Goal: Information Seeking & Learning: Learn about a topic

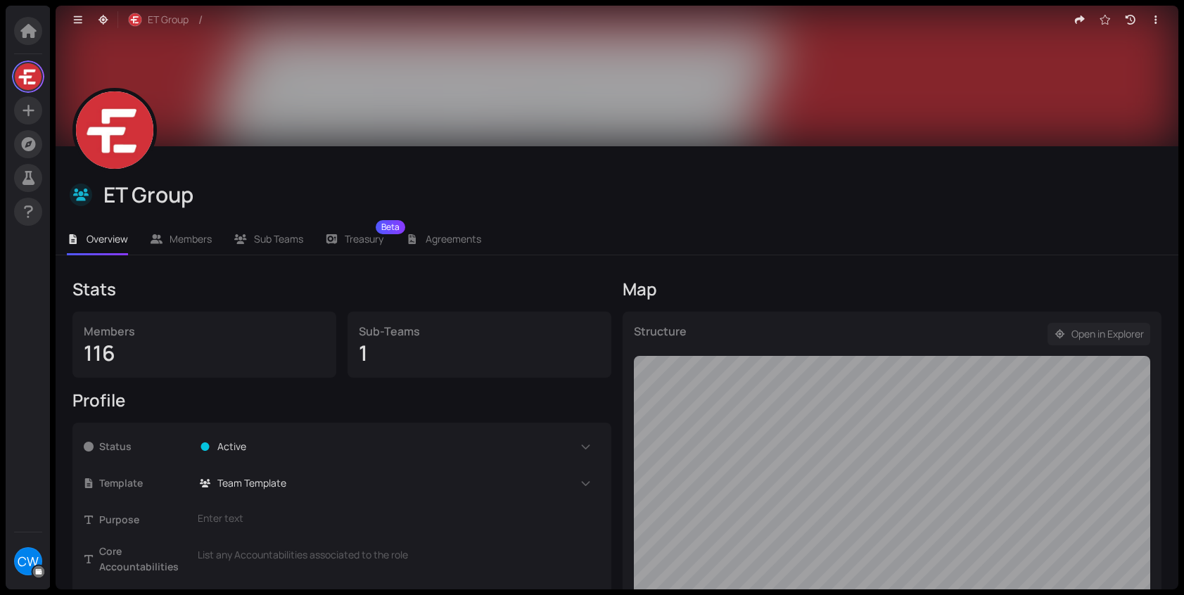
click at [1132, 331] on span "Open in Explorer" at bounding box center [1108, 334] width 72 height 15
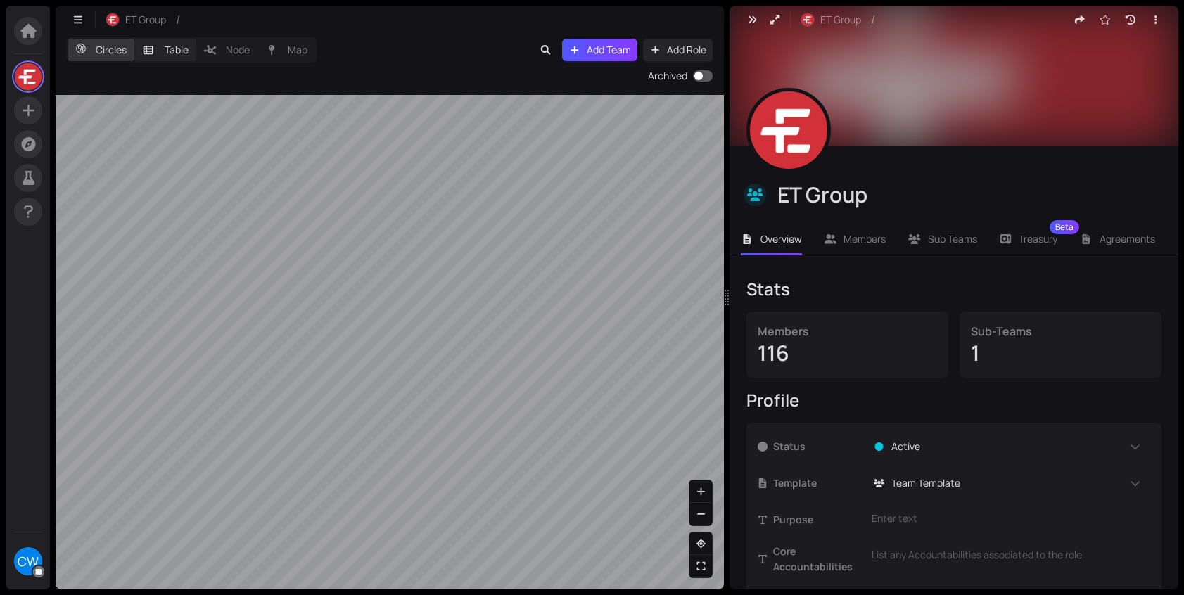
click at [176, 51] on label "Table" at bounding box center [165, 50] width 62 height 23
click at [134, 39] on input "Table" at bounding box center [134, 39] width 0 height 0
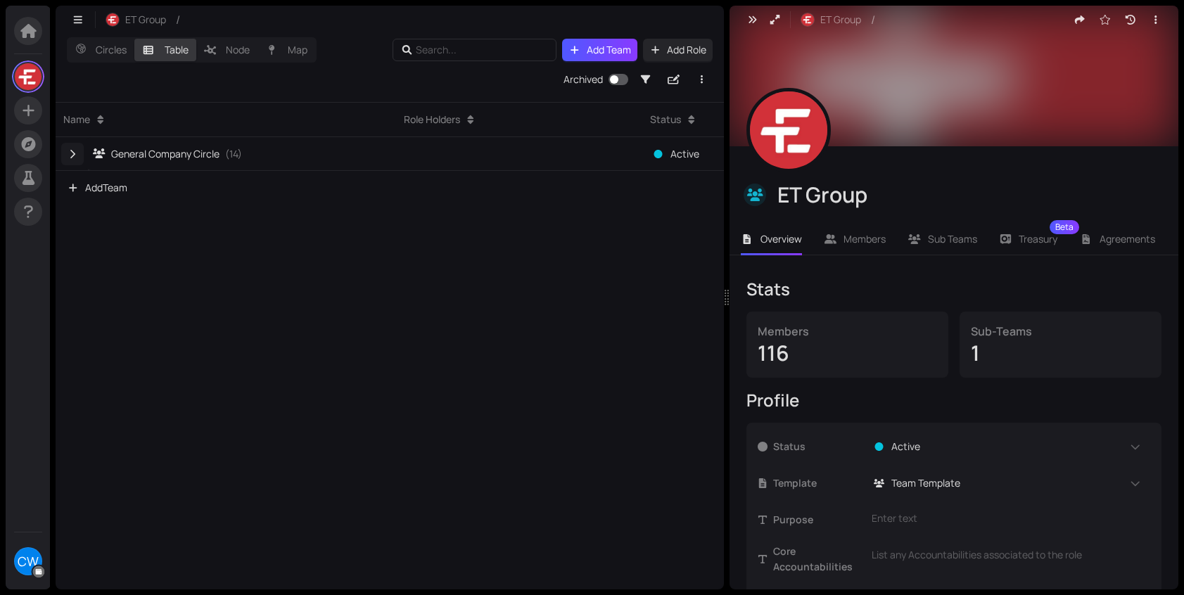
click at [72, 158] on icon "button" at bounding box center [72, 154] width 13 height 10
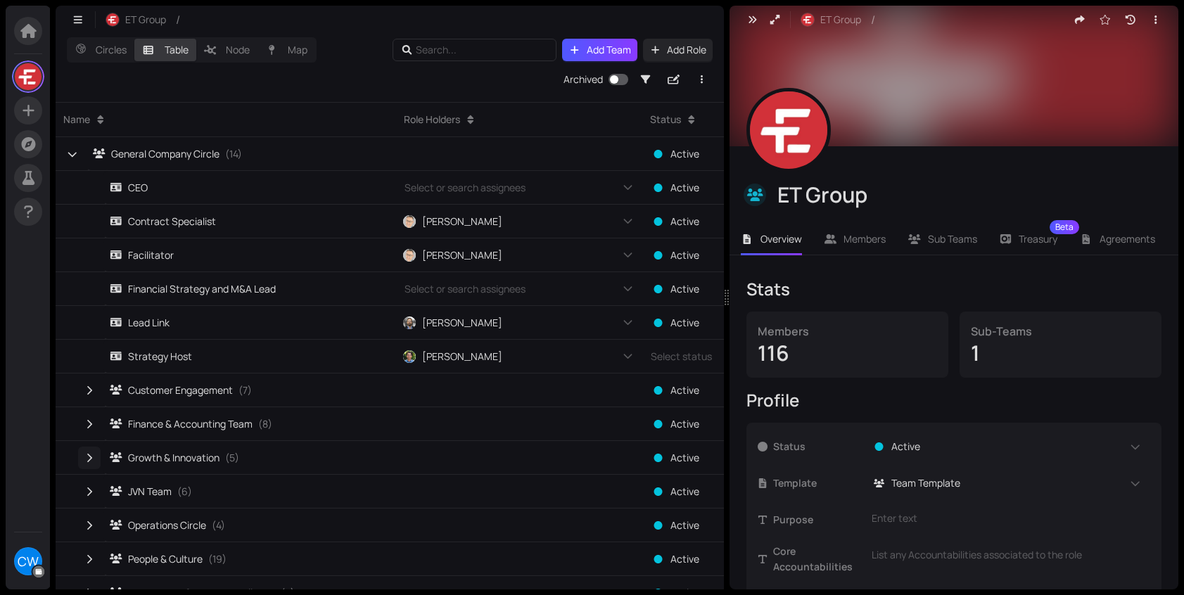
click at [95, 462] on icon "button" at bounding box center [89, 458] width 13 height 10
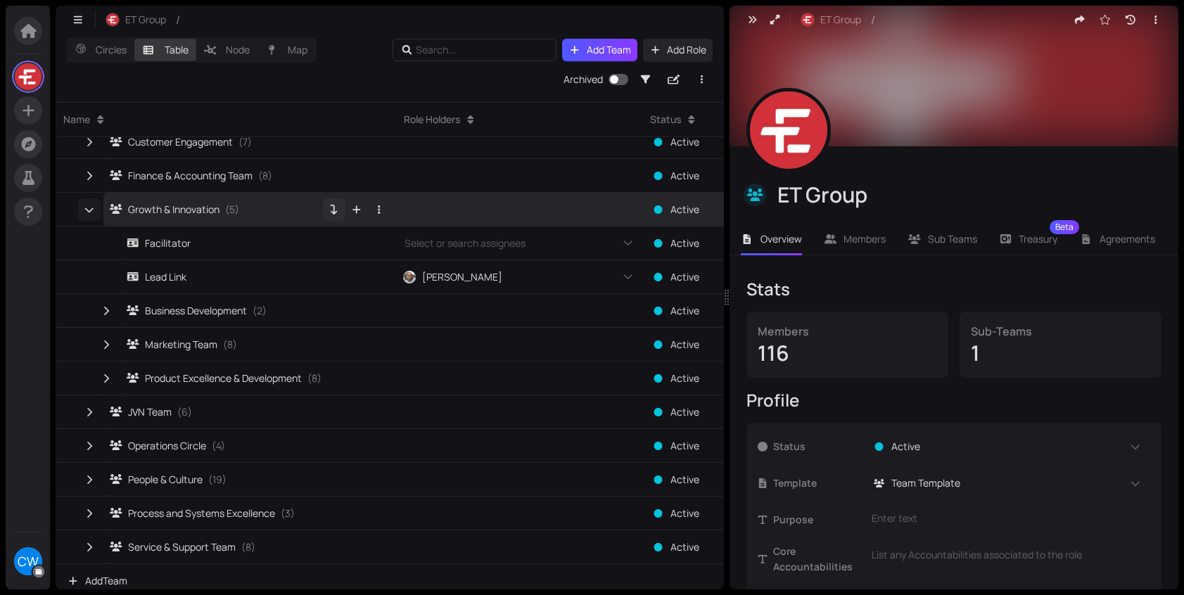
scroll to position [257, 0]
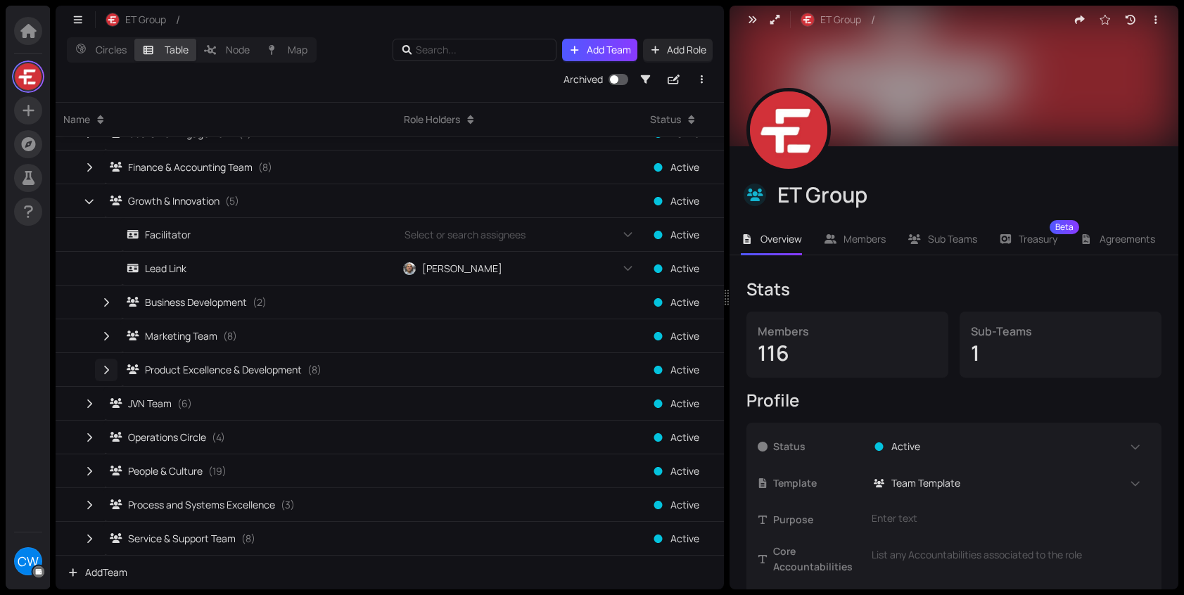
click at [104, 365] on button "button" at bounding box center [106, 370] width 23 height 23
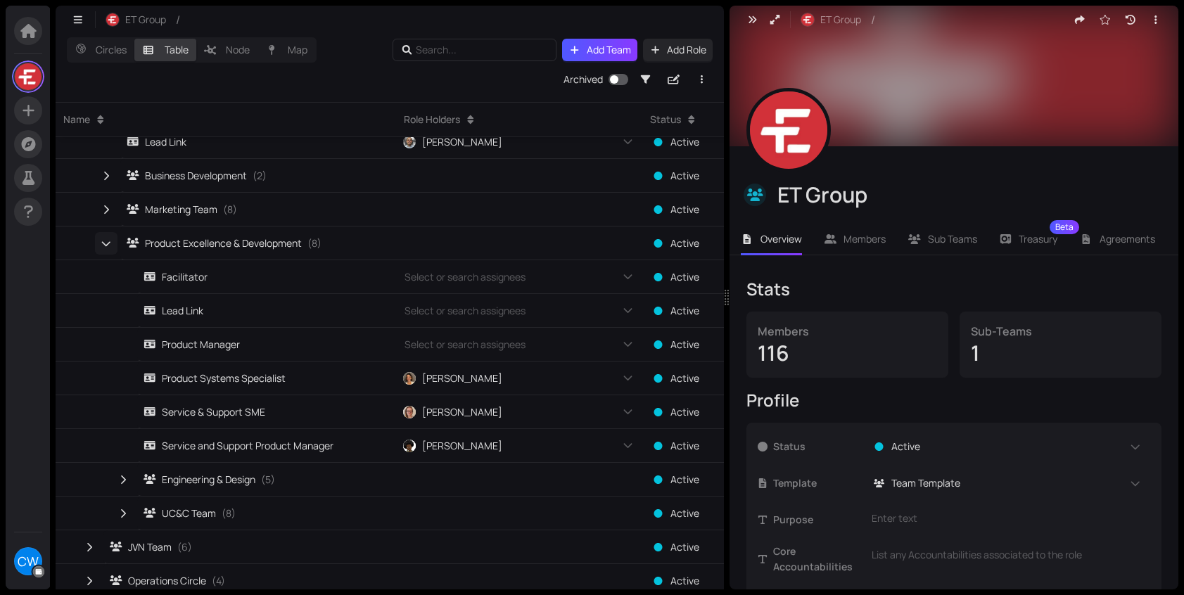
scroll to position [417, 0]
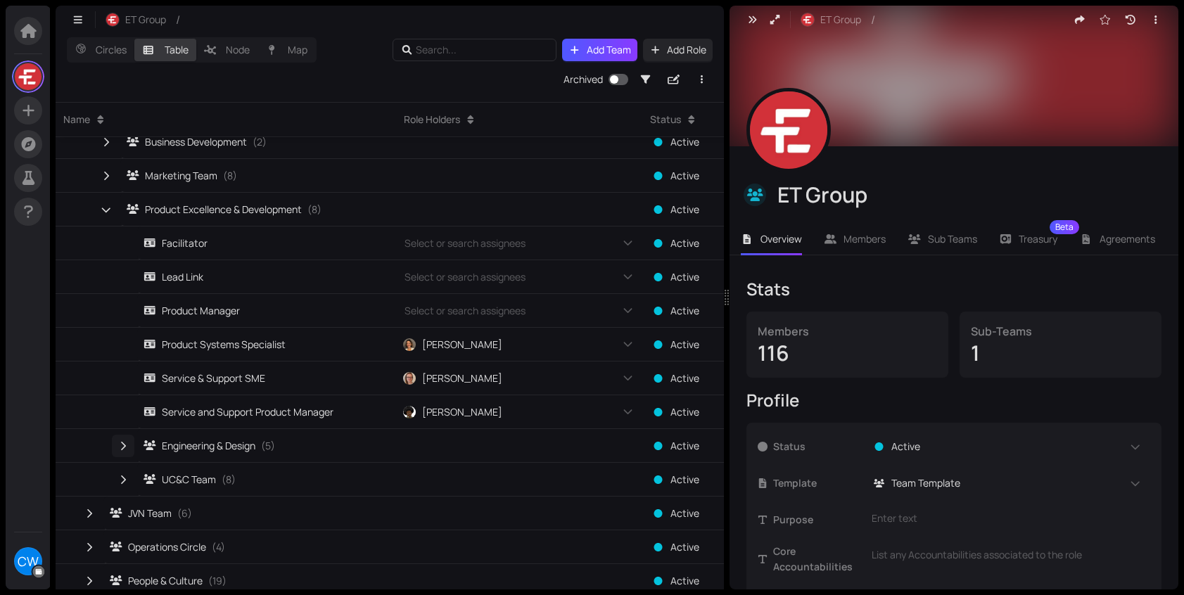
click at [124, 441] on icon "button" at bounding box center [123, 446] width 13 height 10
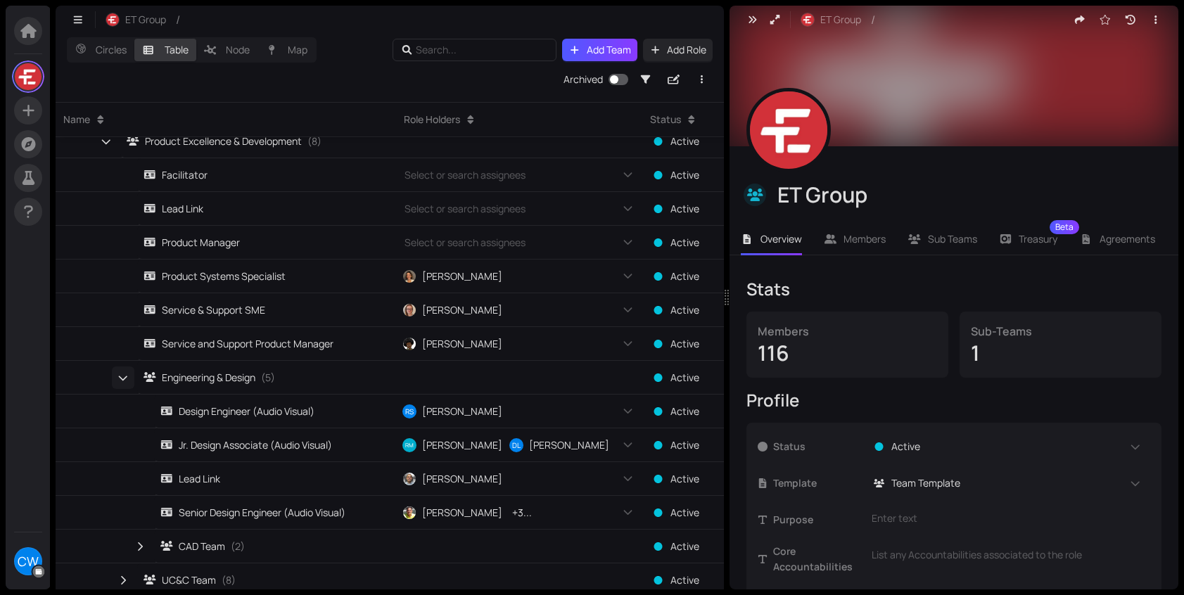
scroll to position [498, 0]
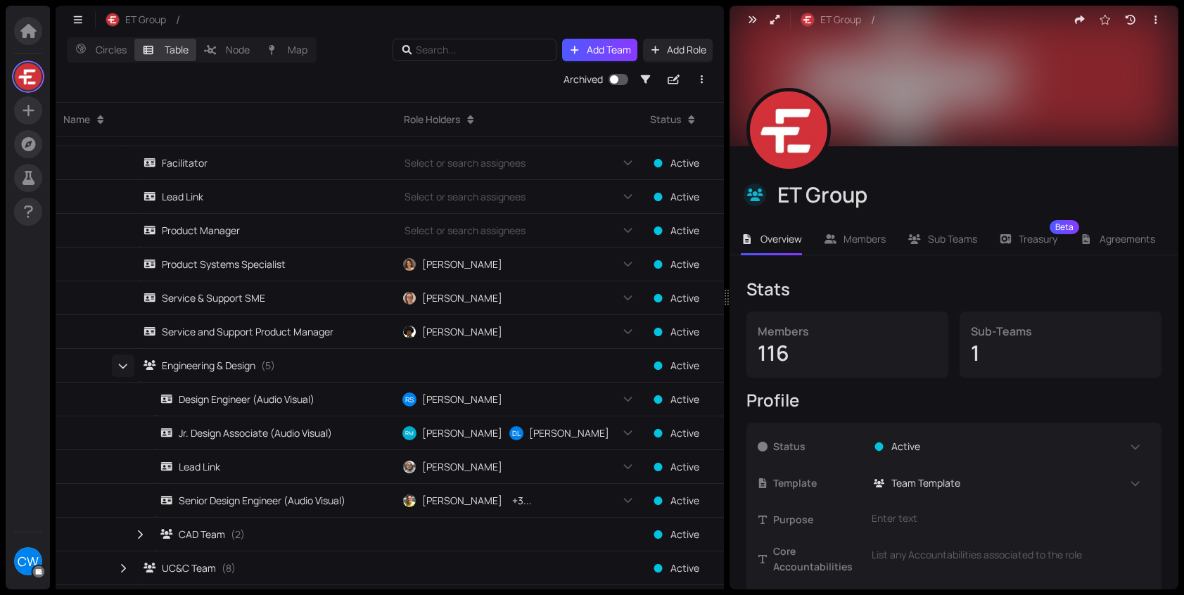
click at [127, 365] on icon "button" at bounding box center [123, 366] width 8 height 5
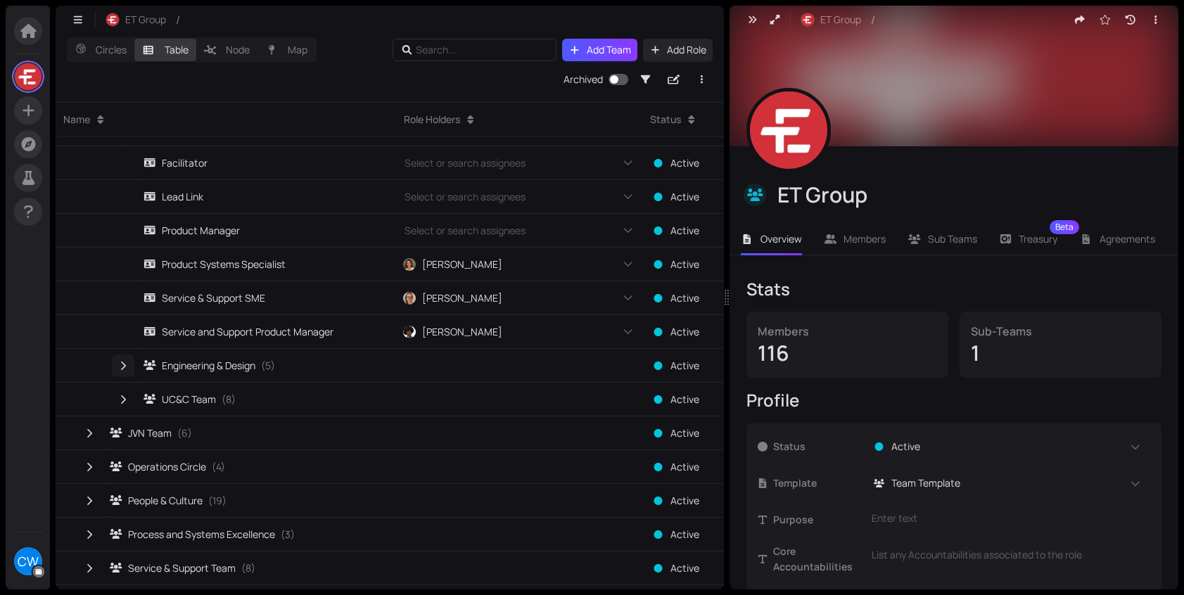
click at [120, 365] on icon "button" at bounding box center [123, 366] width 13 height 10
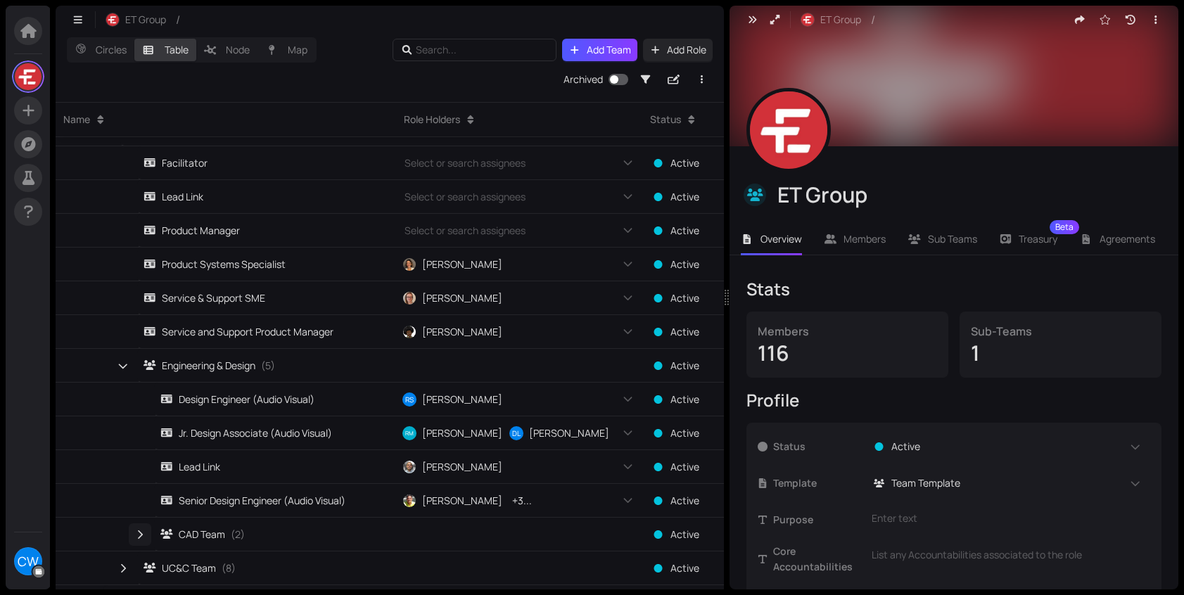
click at [138, 531] on icon "button" at bounding box center [140, 535] width 13 height 10
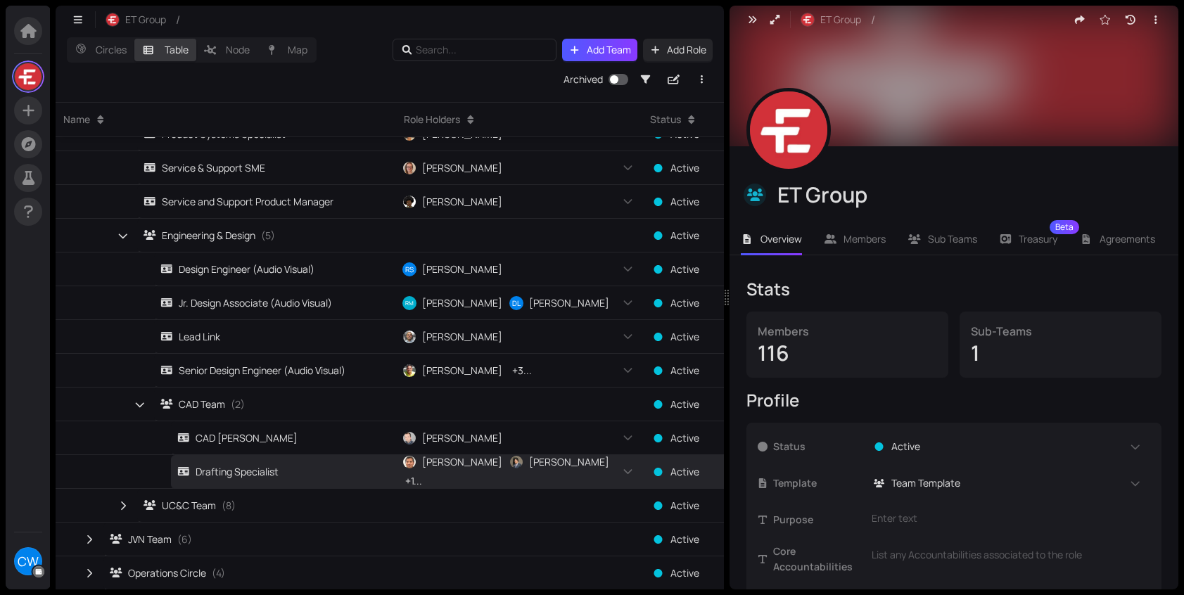
scroll to position [603, 0]
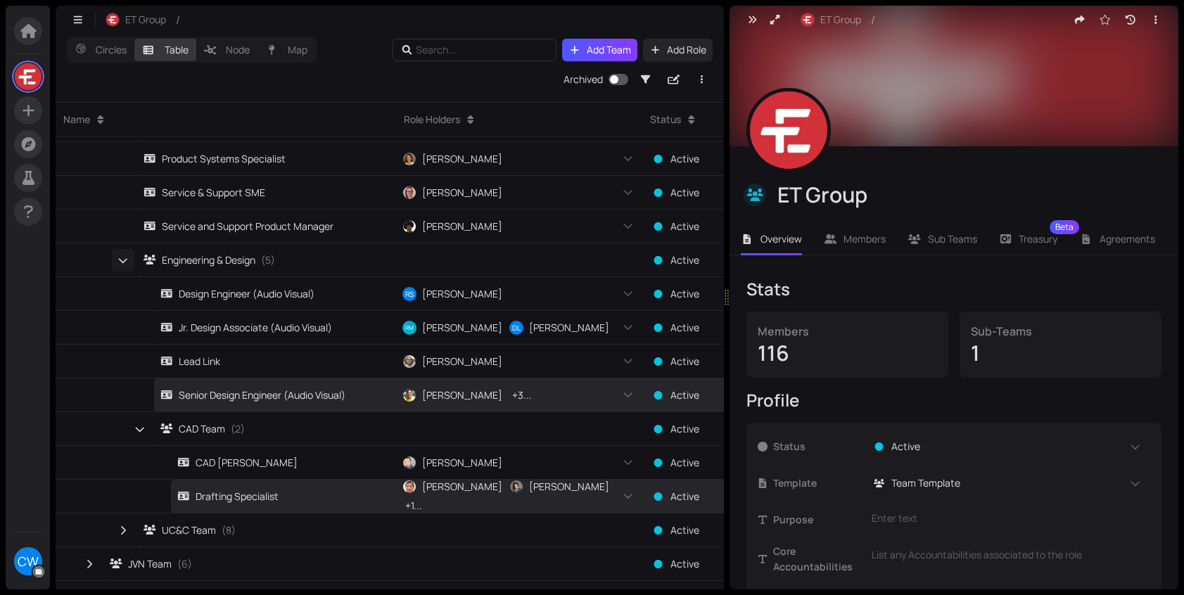
drag, startPoint x: 105, startPoint y: 293, endPoint x: 114, endPoint y: 260, distance: 34.3
click at [117, 258] on button "button" at bounding box center [123, 260] width 23 height 23
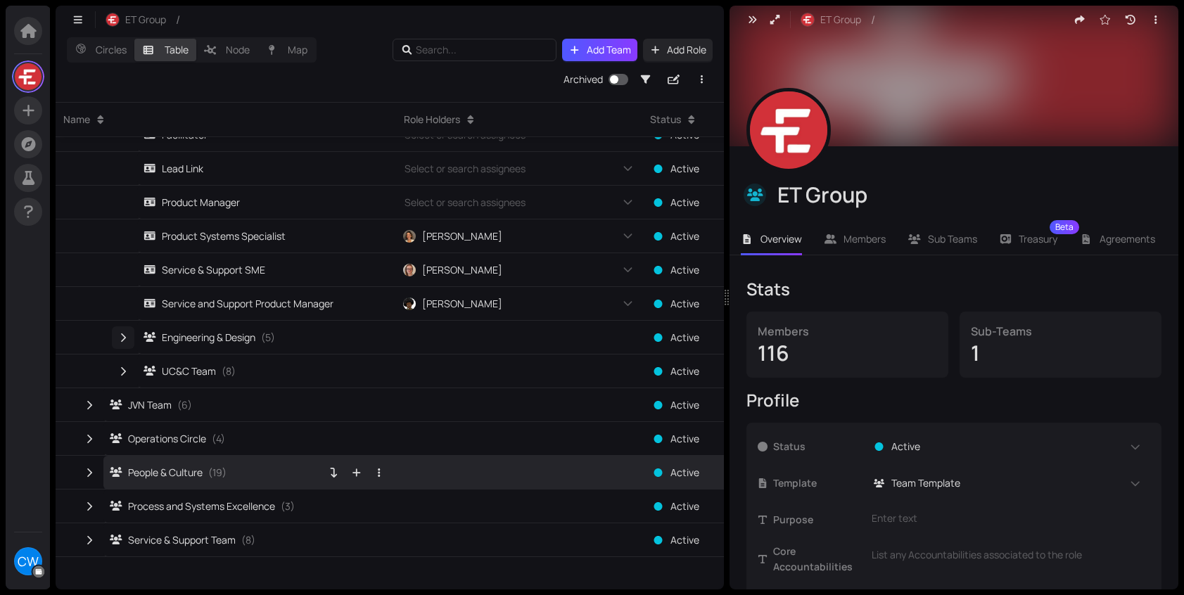
scroll to position [447, 0]
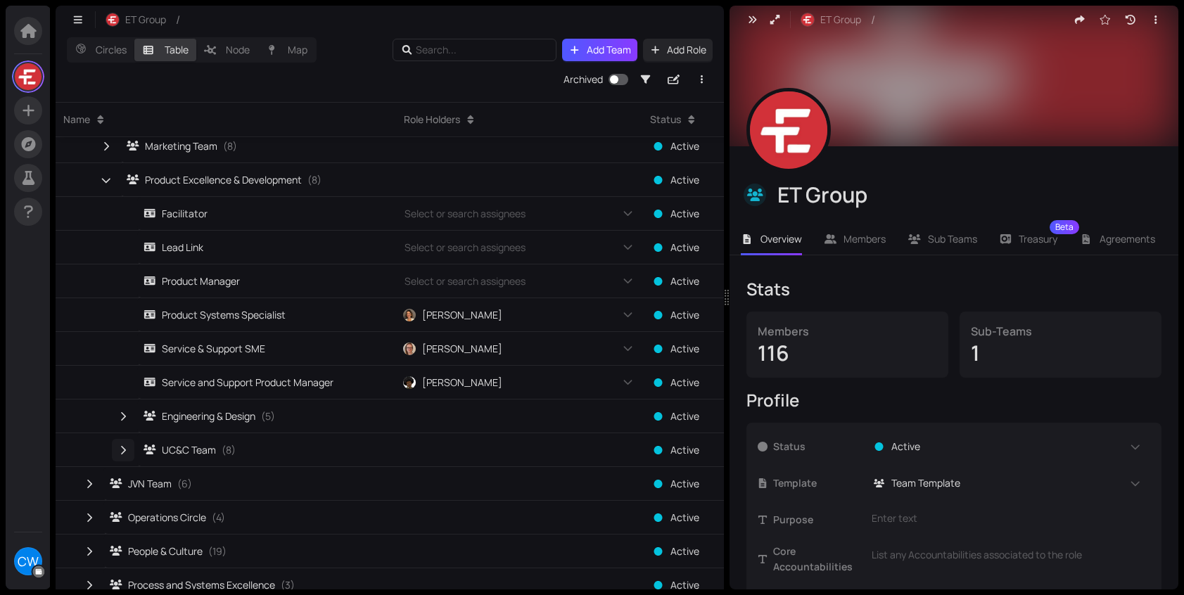
click at [126, 452] on icon "button" at bounding box center [123, 450] width 13 height 10
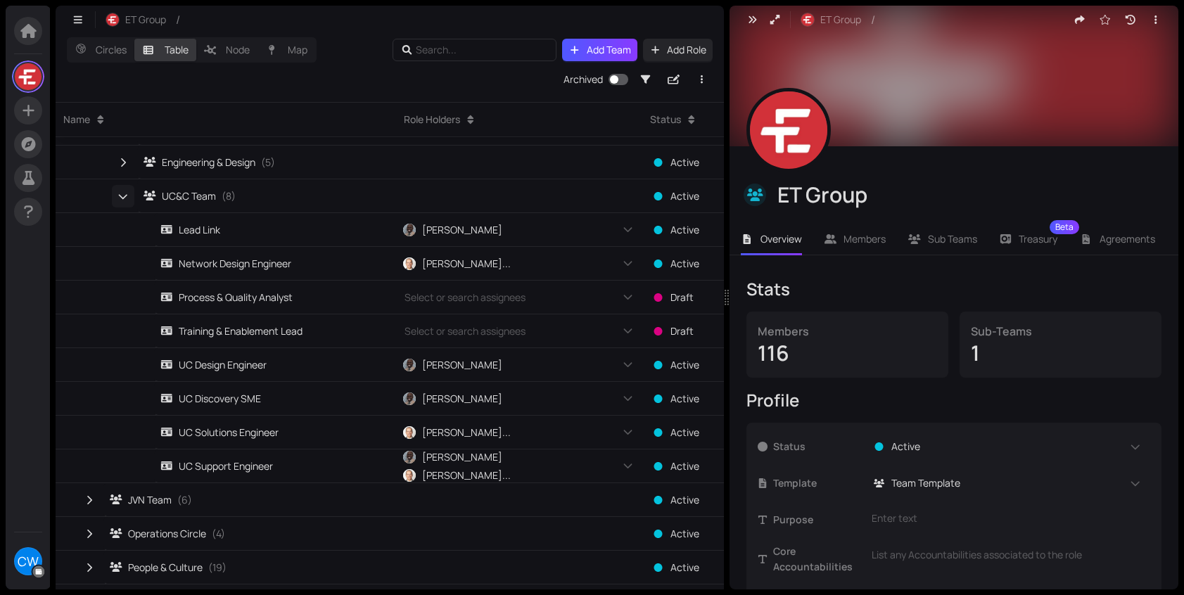
scroll to position [688, 0]
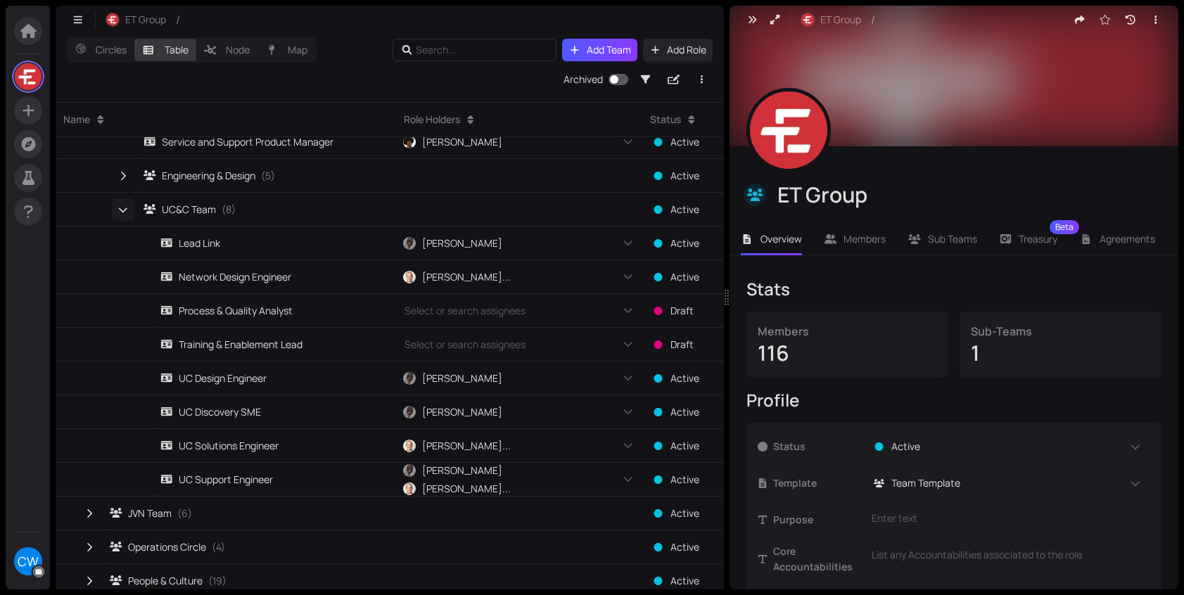
click at [121, 212] on icon "button" at bounding box center [123, 209] width 10 height 13
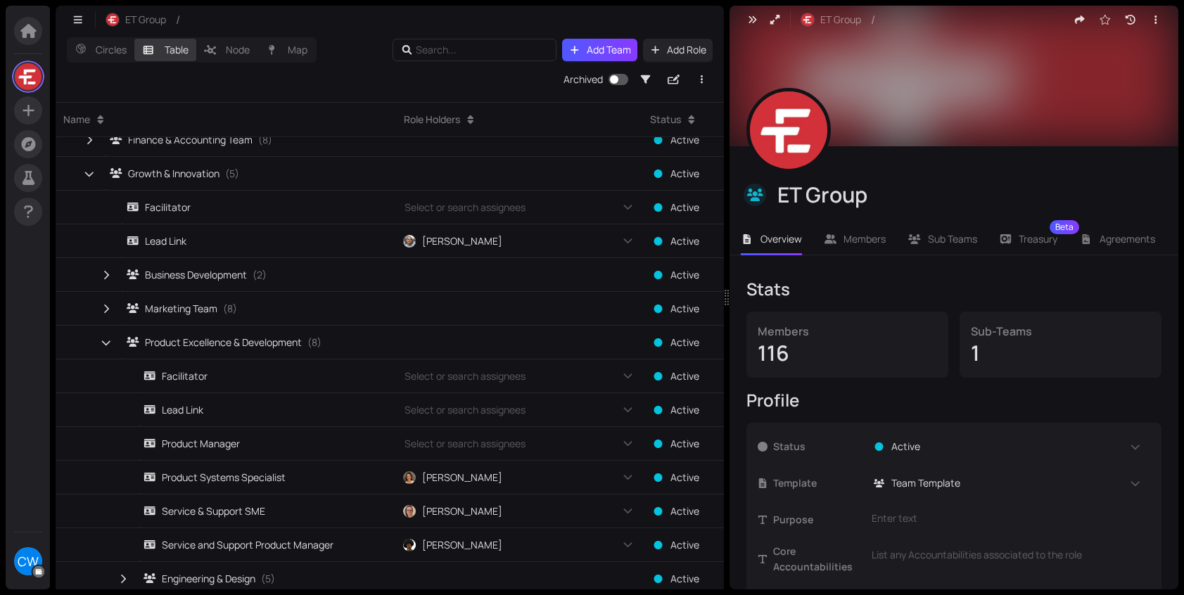
scroll to position [286, 0]
click at [104, 344] on icon "button" at bounding box center [106, 340] width 10 height 13
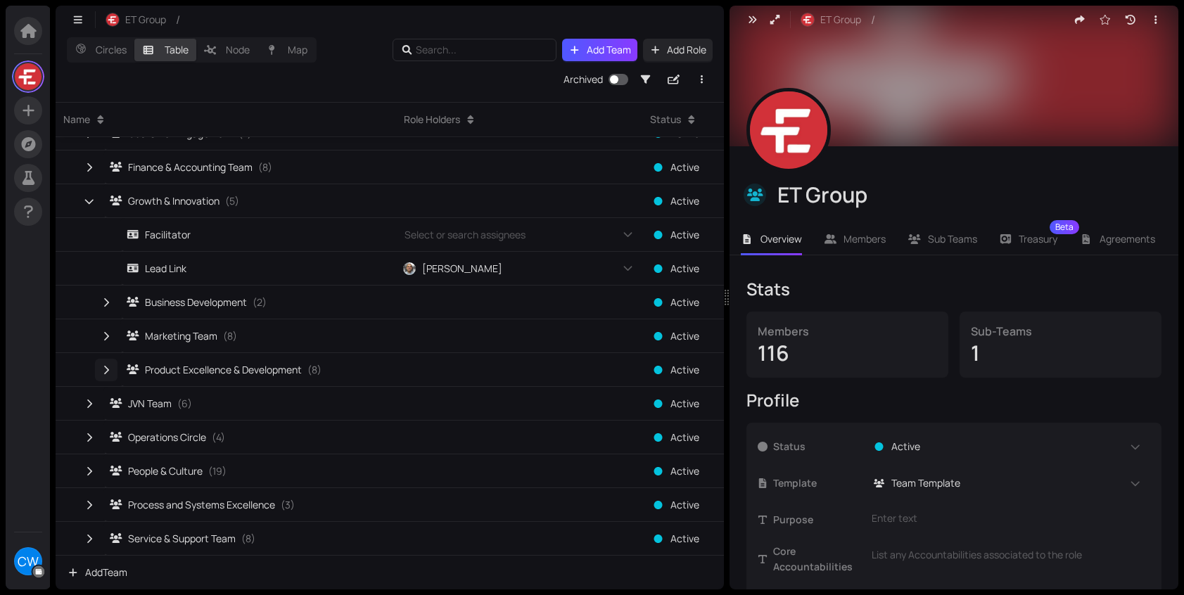
scroll to position [257, 0]
click at [88, 441] on icon "button" at bounding box center [89, 437] width 5 height 8
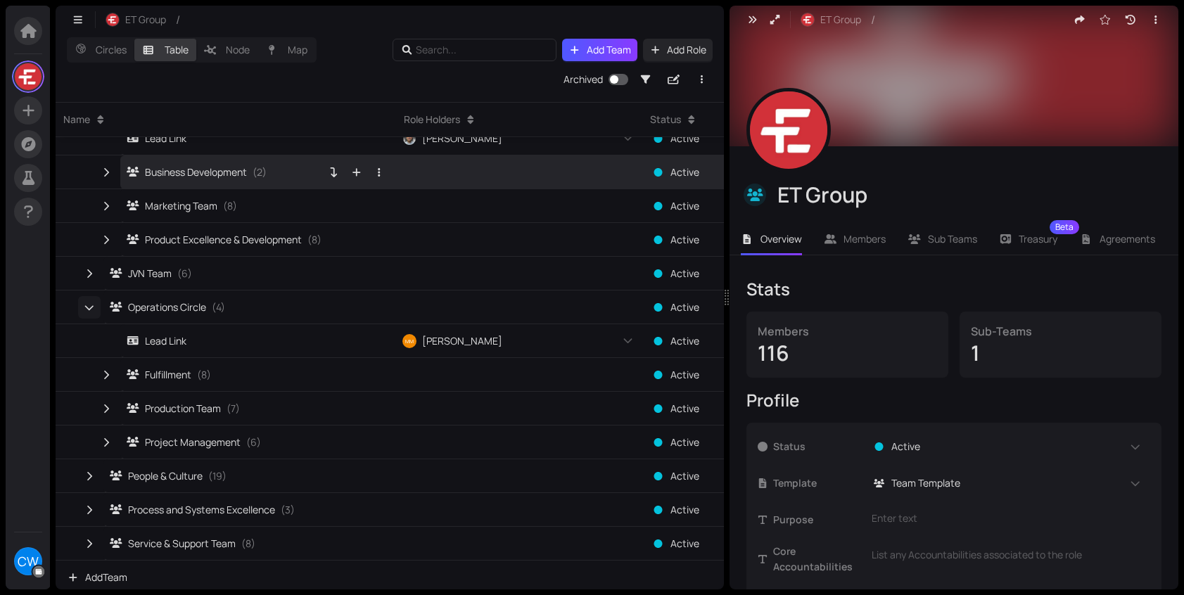
scroll to position [392, 0]
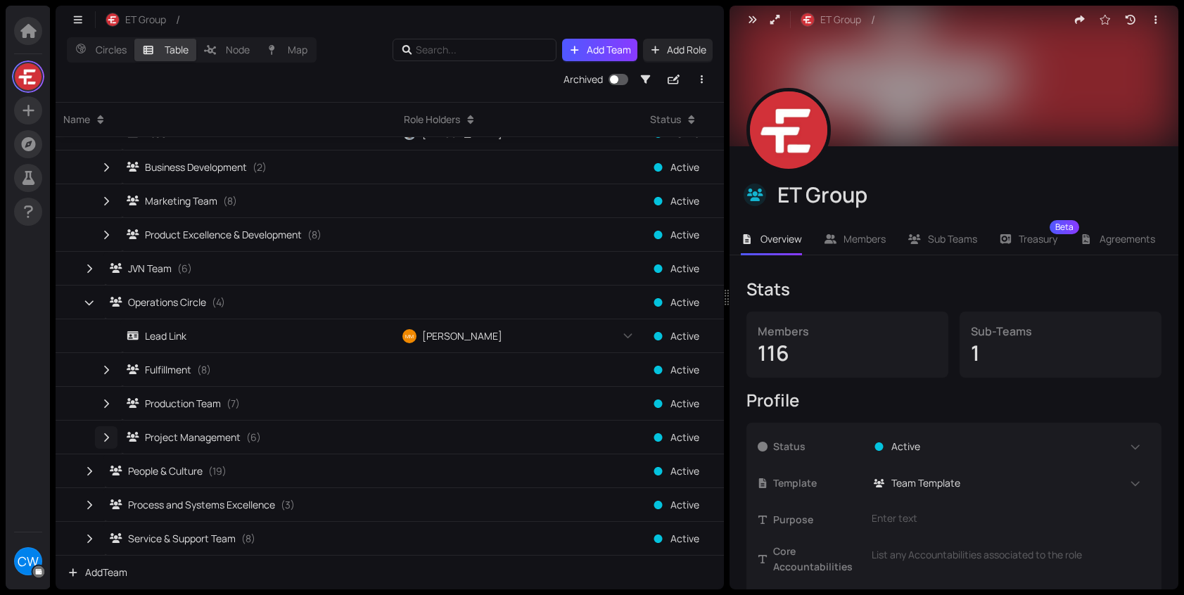
click at [108, 440] on icon "button" at bounding box center [106, 438] width 13 height 10
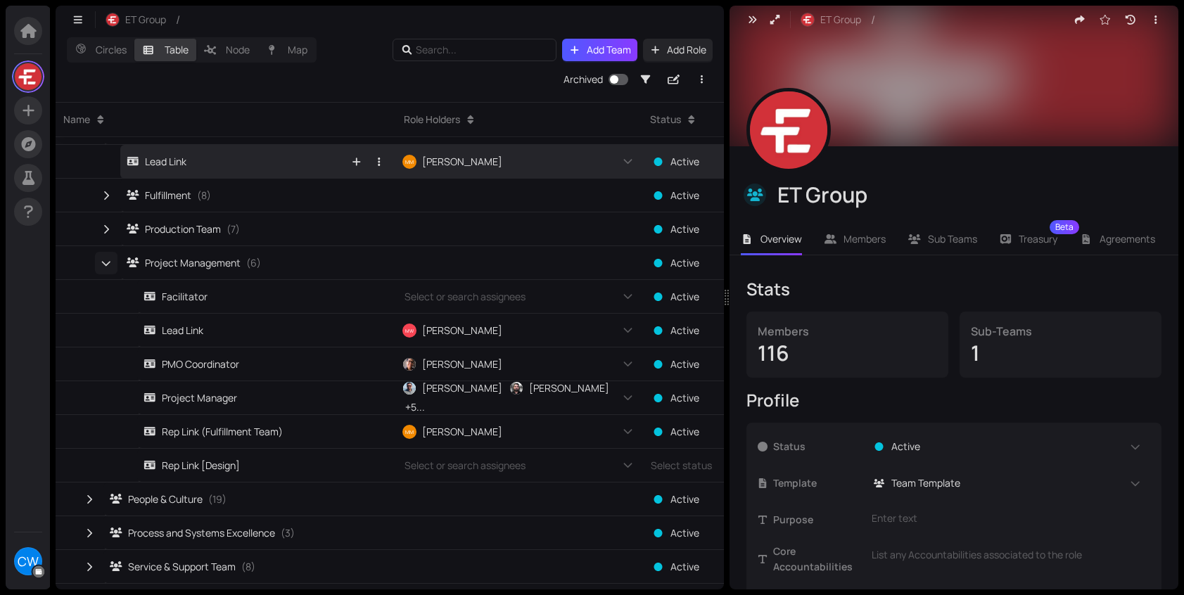
scroll to position [595, 0]
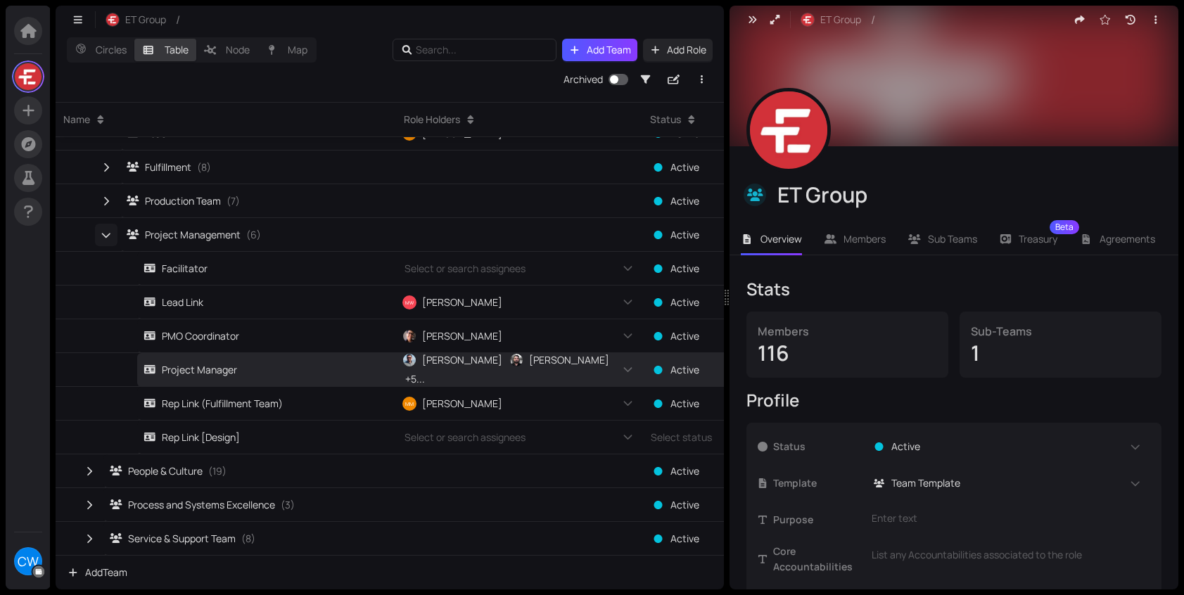
click at [106, 241] on icon "button" at bounding box center [106, 235] width 10 height 13
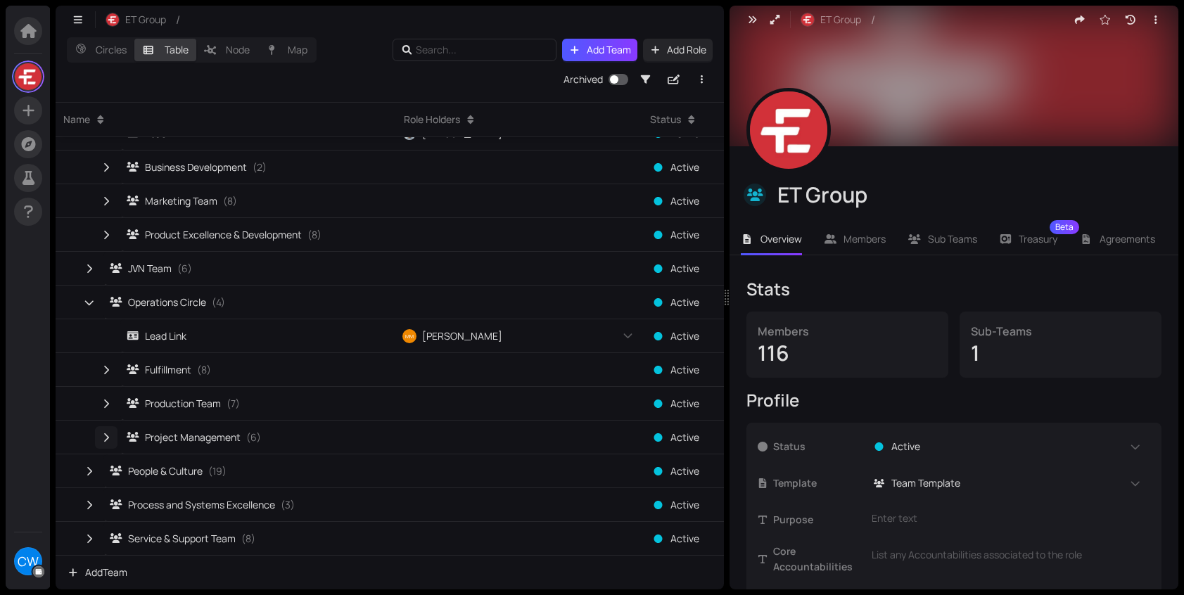
scroll to position [392, 0]
click at [107, 407] on icon "button" at bounding box center [106, 404] width 13 height 10
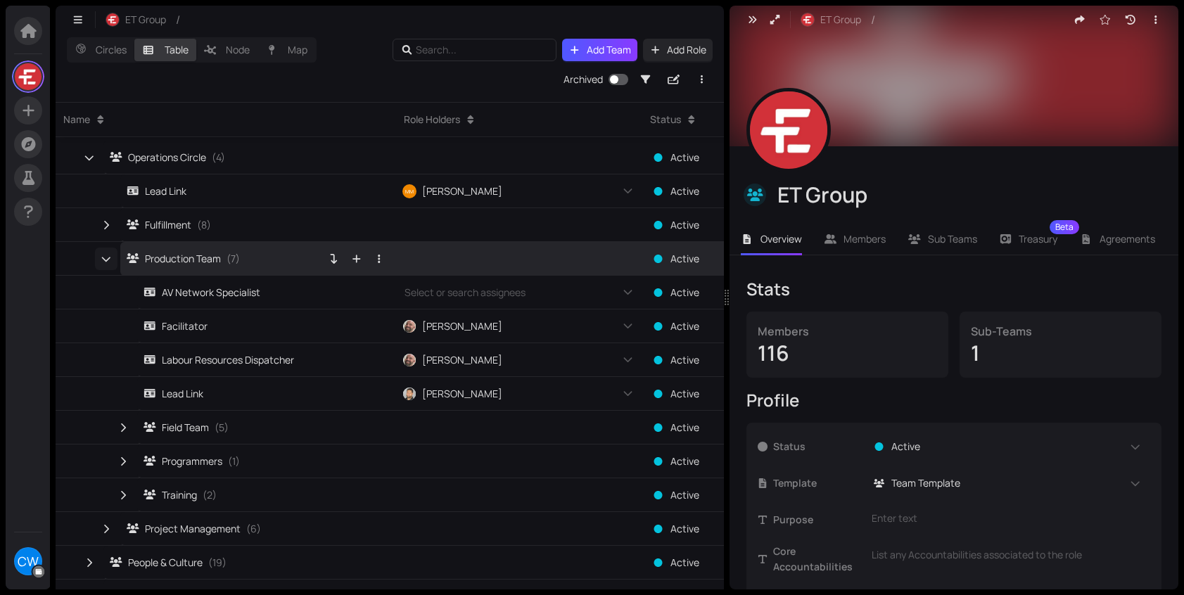
scroll to position [628, 0]
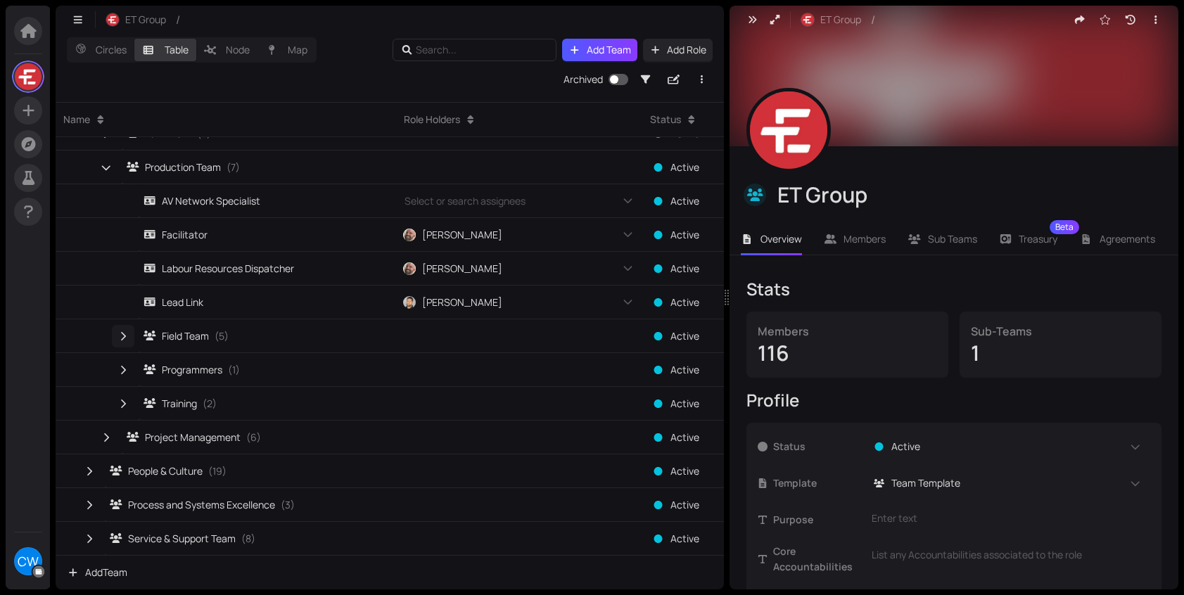
click at [127, 339] on icon "button" at bounding box center [123, 336] width 13 height 10
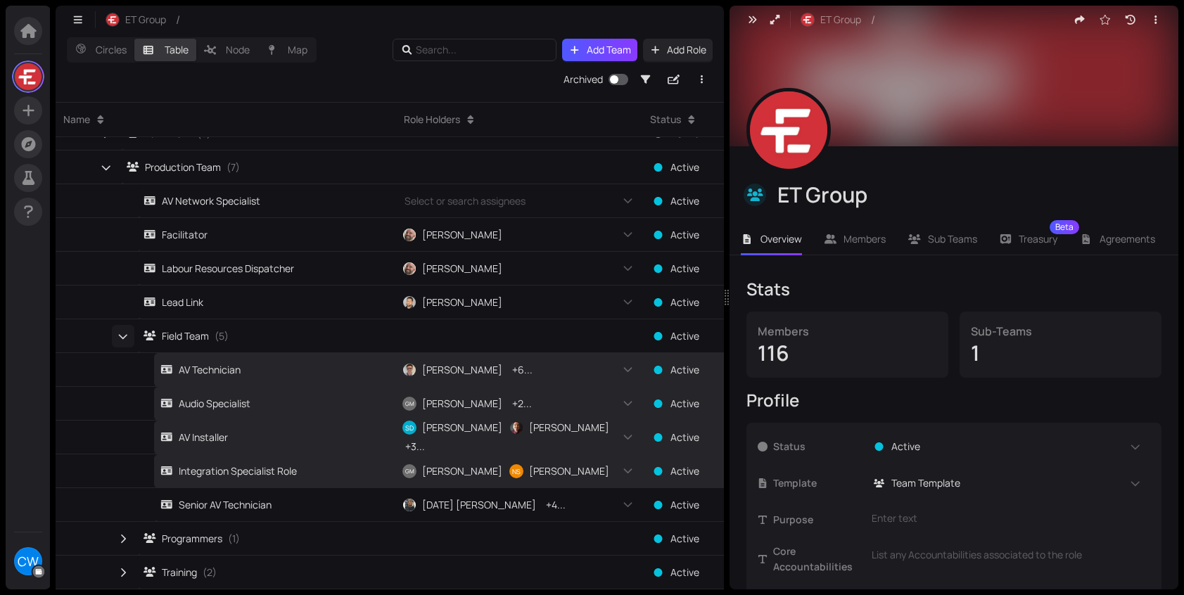
click at [127, 331] on icon "button" at bounding box center [123, 336] width 10 height 13
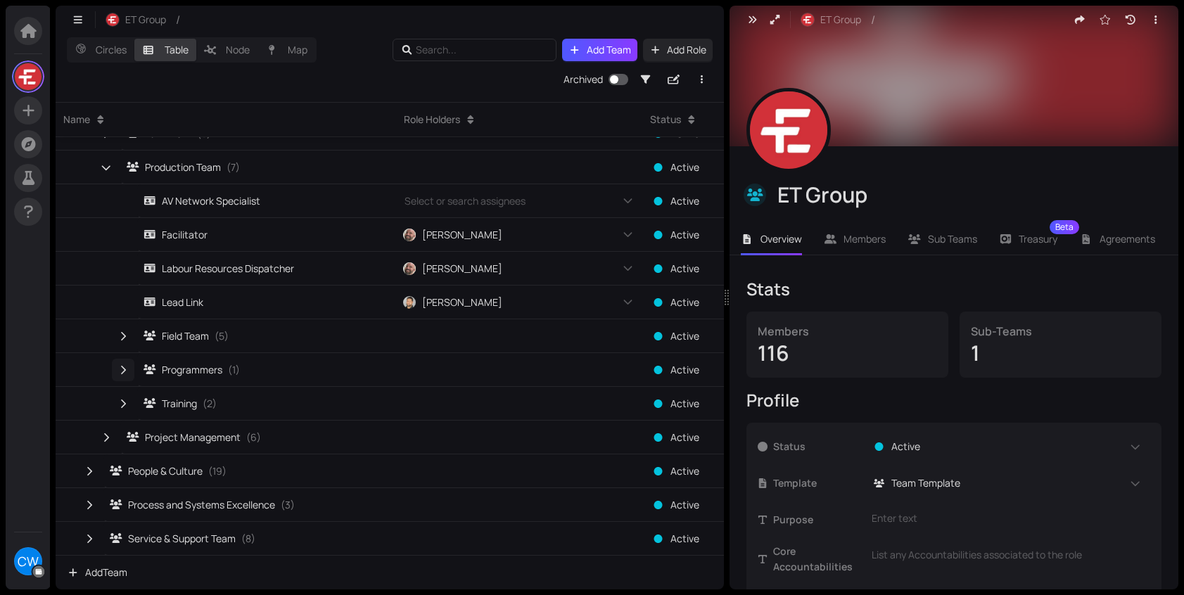
click at [120, 362] on button "button" at bounding box center [123, 370] width 23 height 23
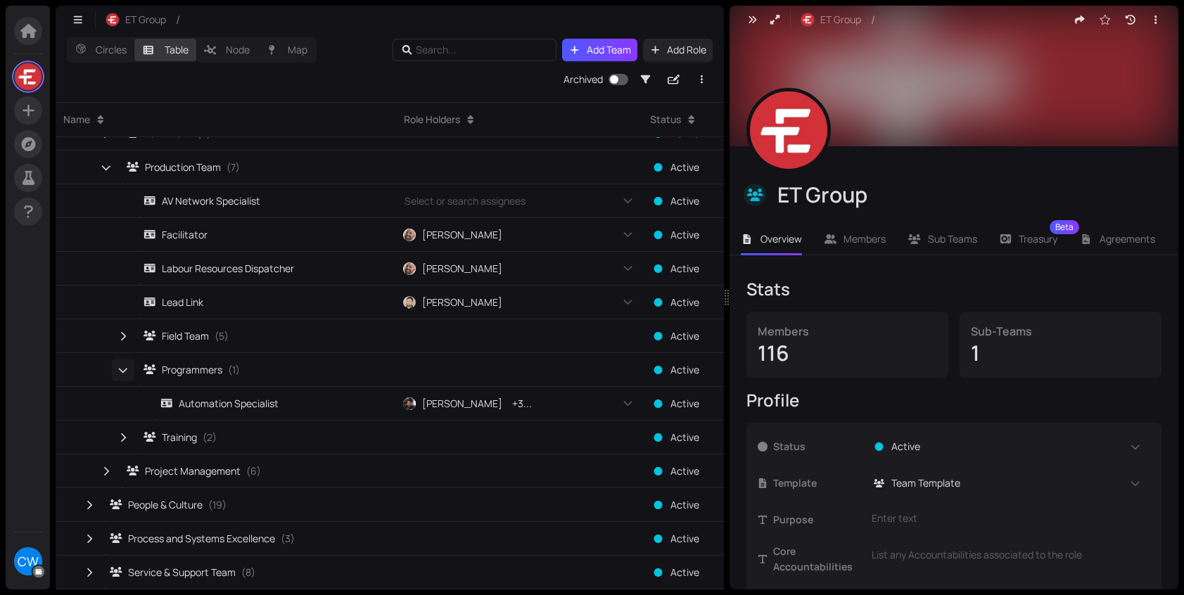
click at [127, 370] on icon "button" at bounding box center [123, 370] width 10 height 13
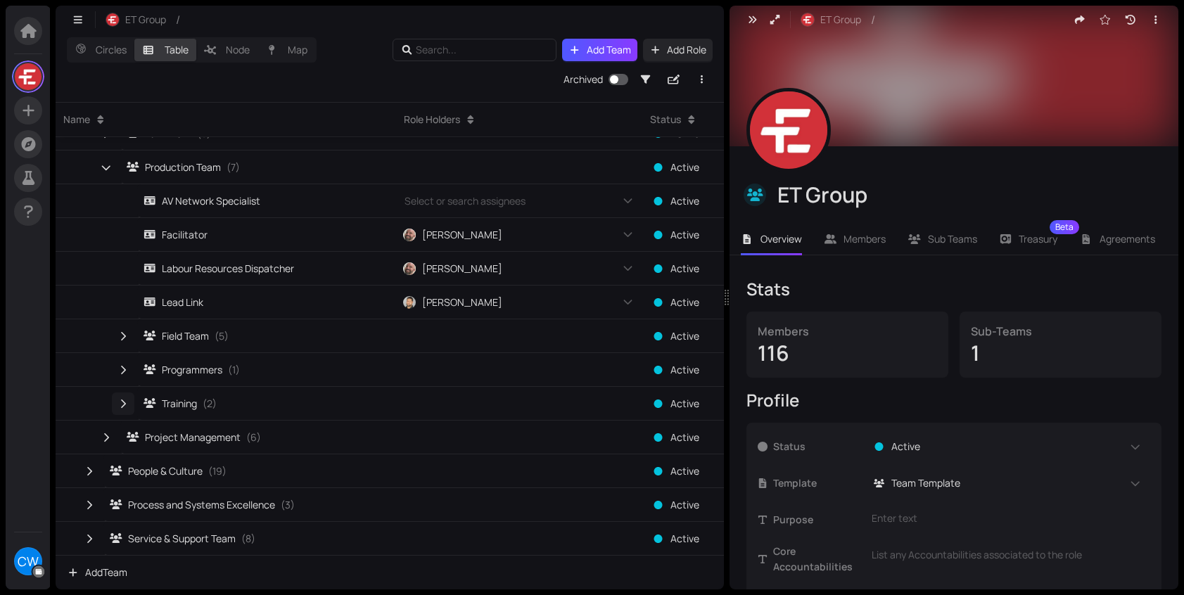
click at [122, 403] on icon "button" at bounding box center [123, 404] width 13 height 10
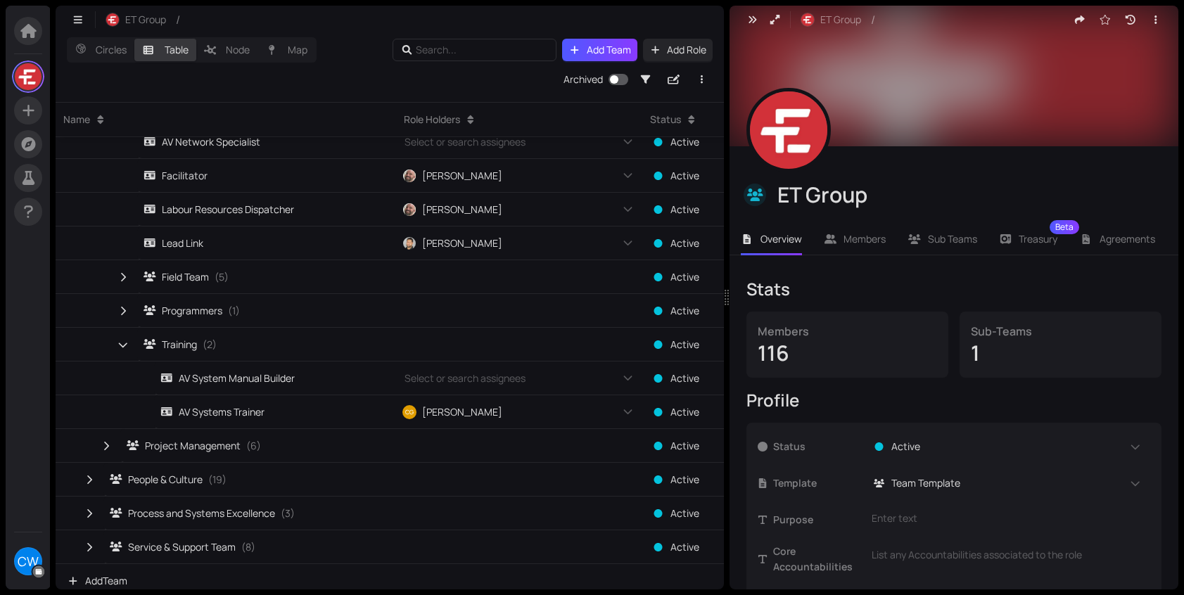
scroll to position [696, 0]
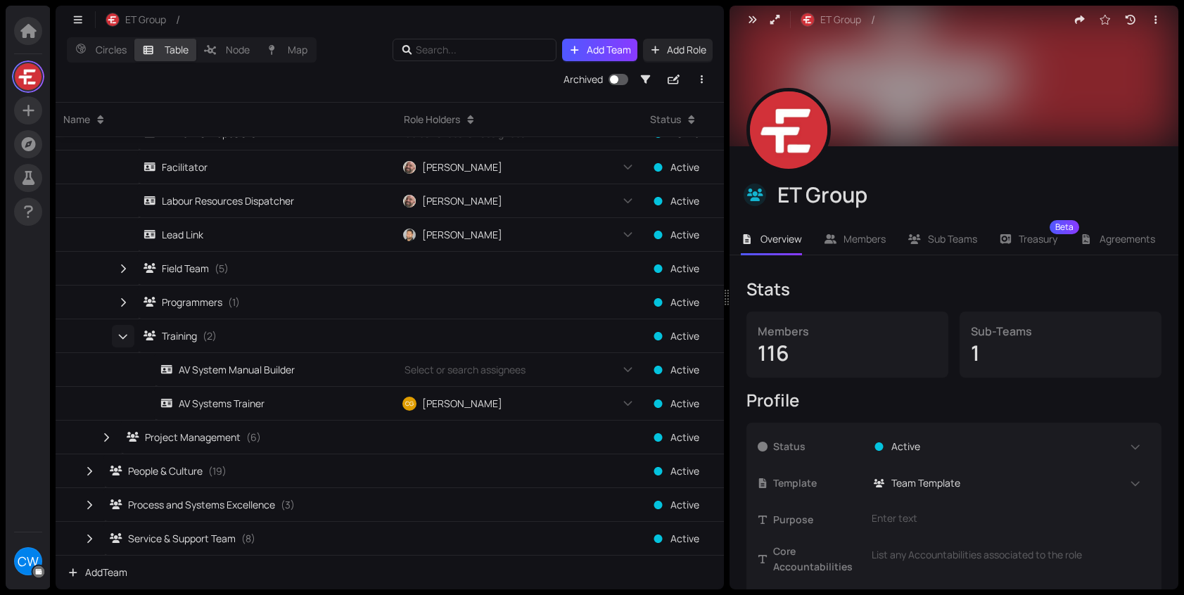
click at [122, 341] on icon "button" at bounding box center [123, 336] width 10 height 13
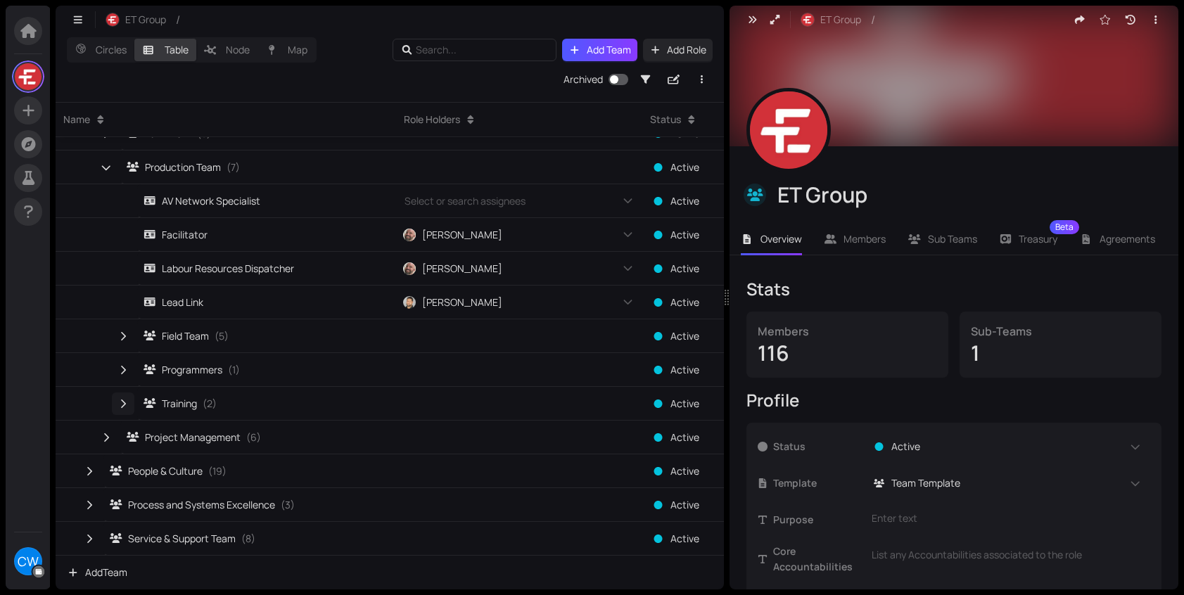
scroll to position [628, 0]
click at [108, 164] on icon "button" at bounding box center [106, 167] width 10 height 13
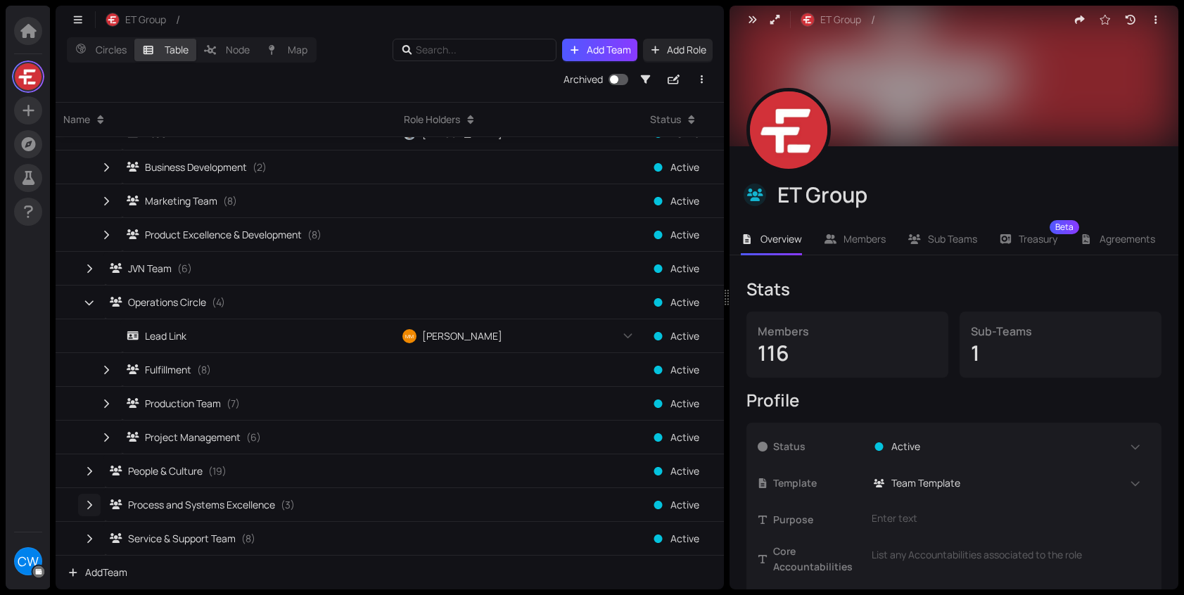
click at [94, 507] on icon "button" at bounding box center [89, 505] width 13 height 10
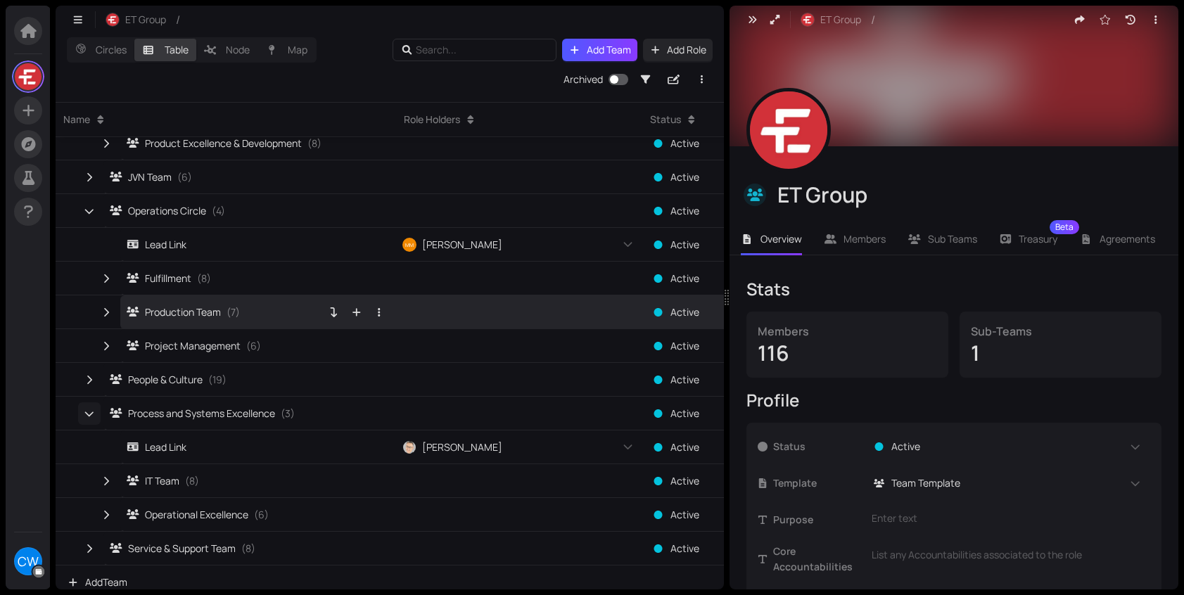
scroll to position [493, 0]
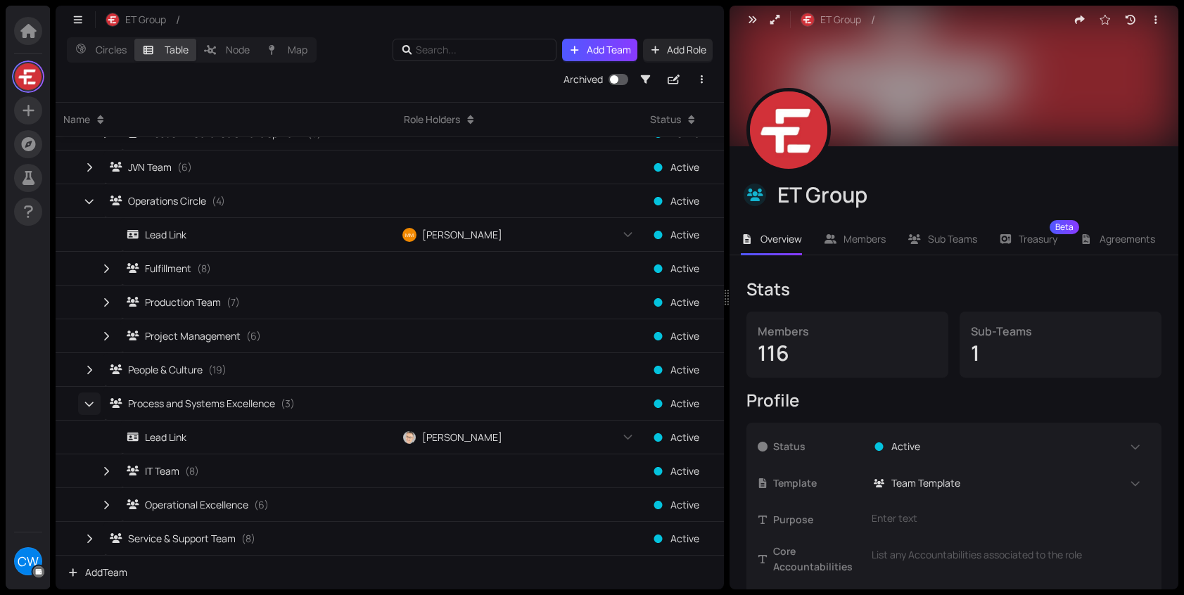
click at [89, 407] on icon "button" at bounding box center [89, 404] width 10 height 13
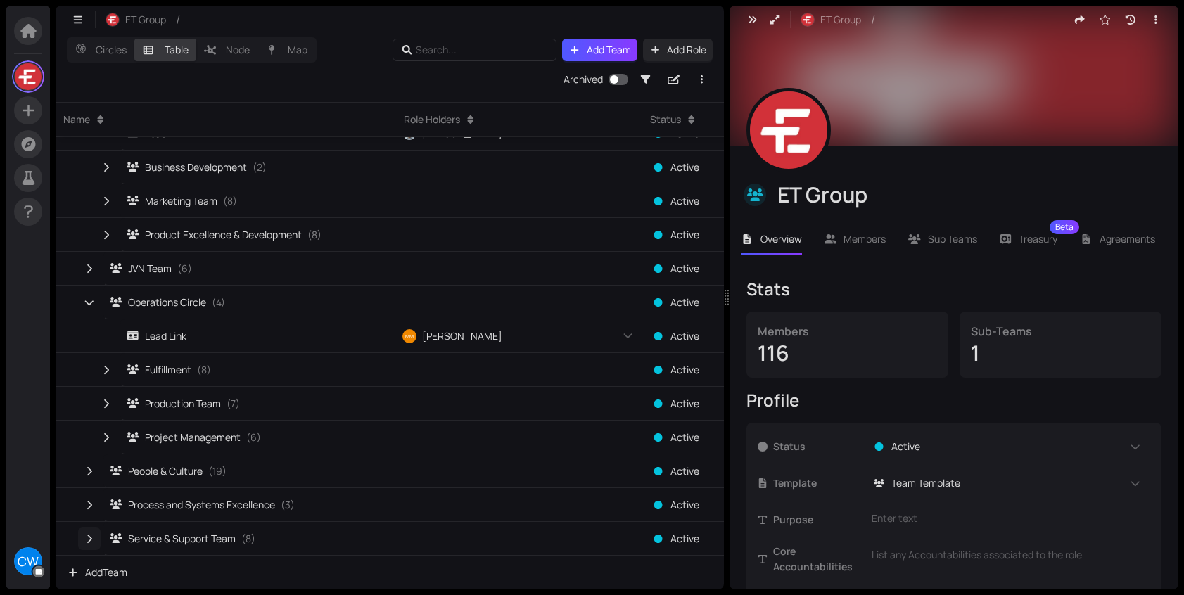
click at [87, 540] on icon "button" at bounding box center [89, 539] width 13 height 10
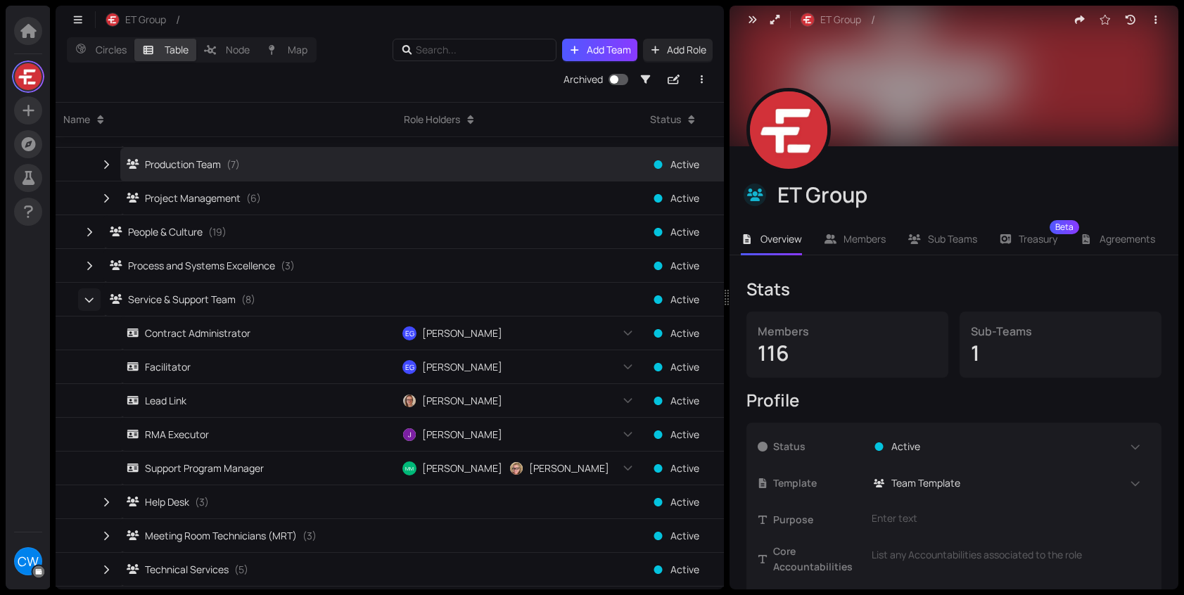
scroll to position [662, 0]
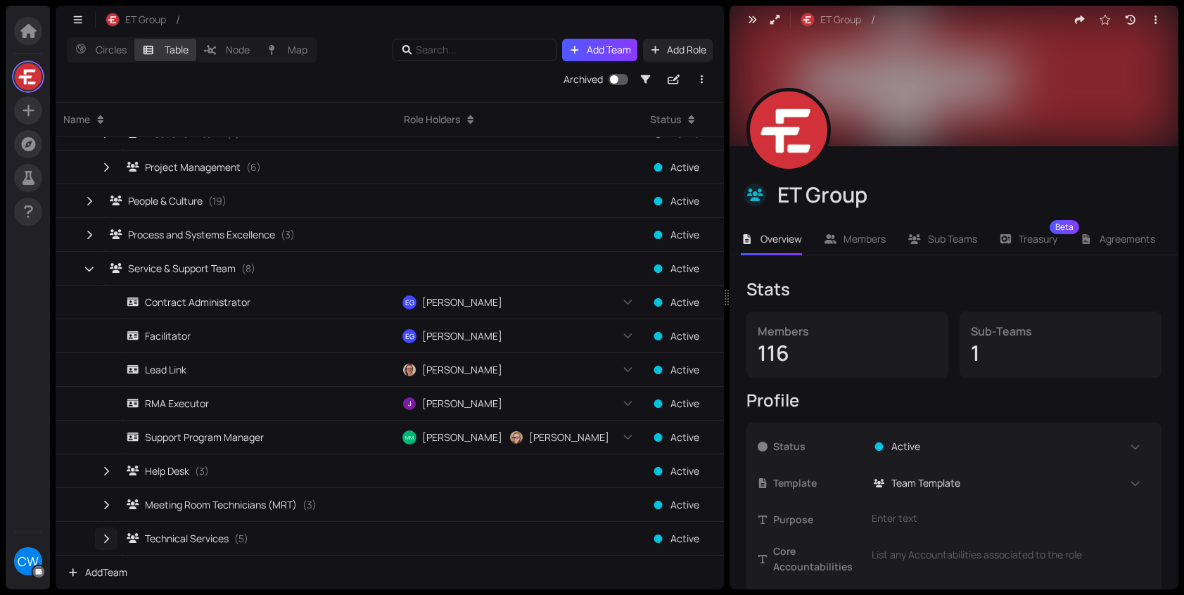
click at [110, 541] on icon "button" at bounding box center [106, 539] width 13 height 10
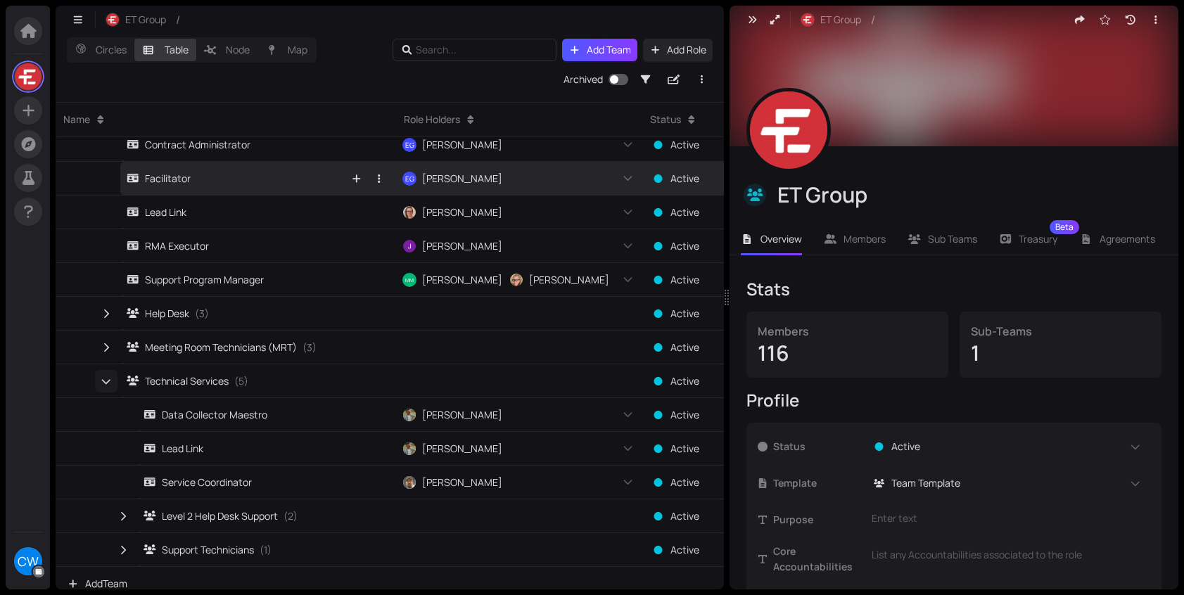
scroll to position [831, 0]
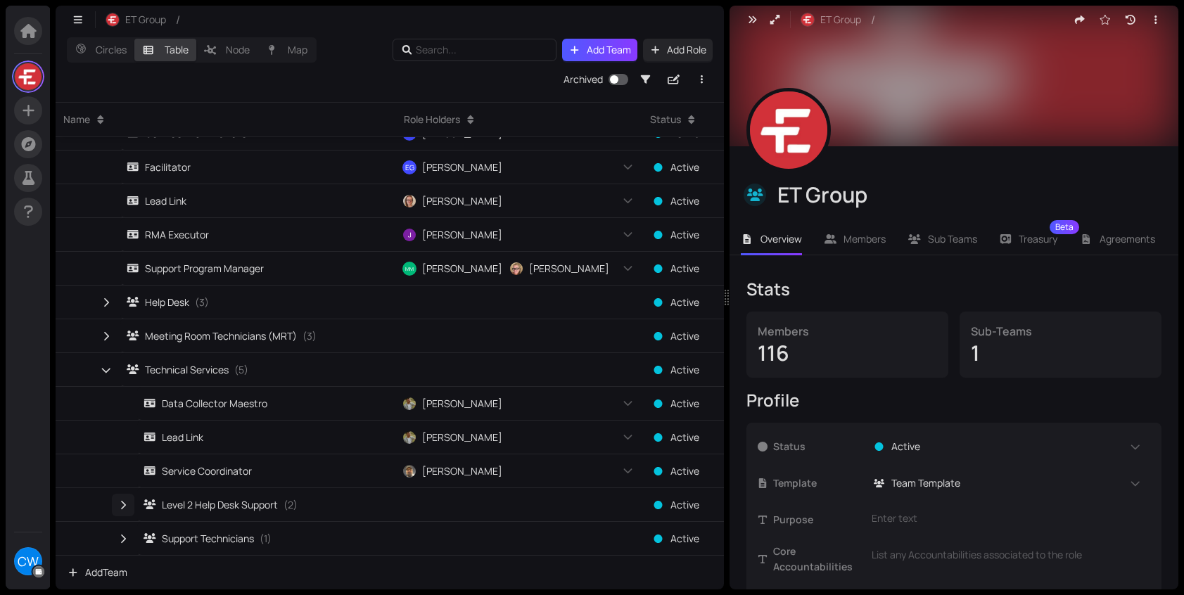
click at [119, 509] on icon "button" at bounding box center [123, 505] width 13 height 10
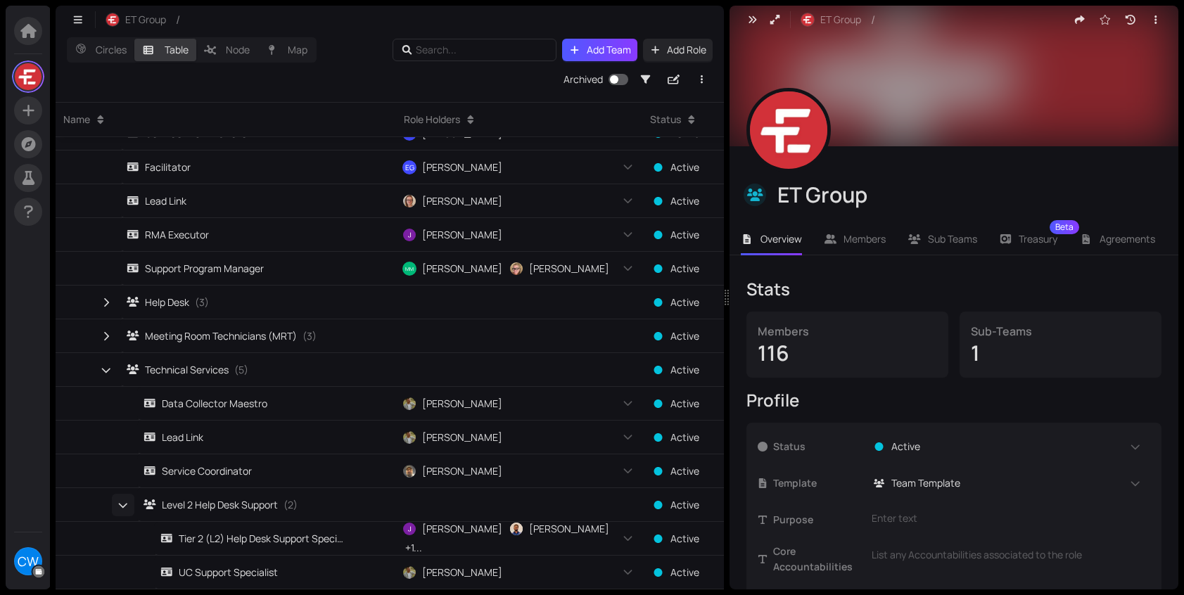
scroll to position [899, 0]
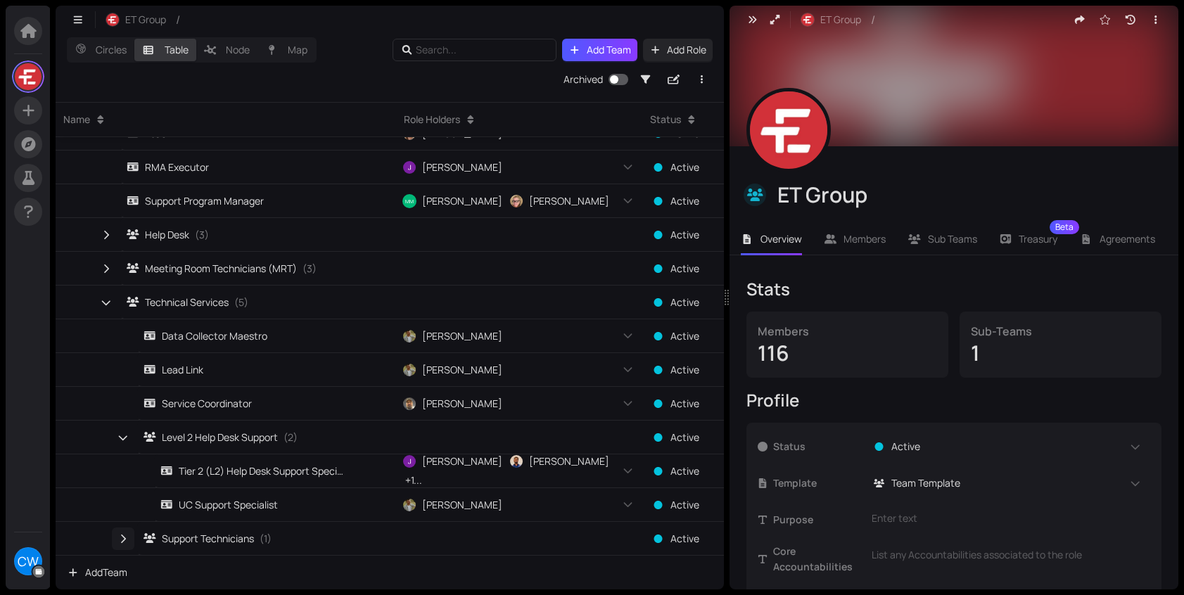
click at [127, 538] on icon "button" at bounding box center [123, 539] width 13 height 10
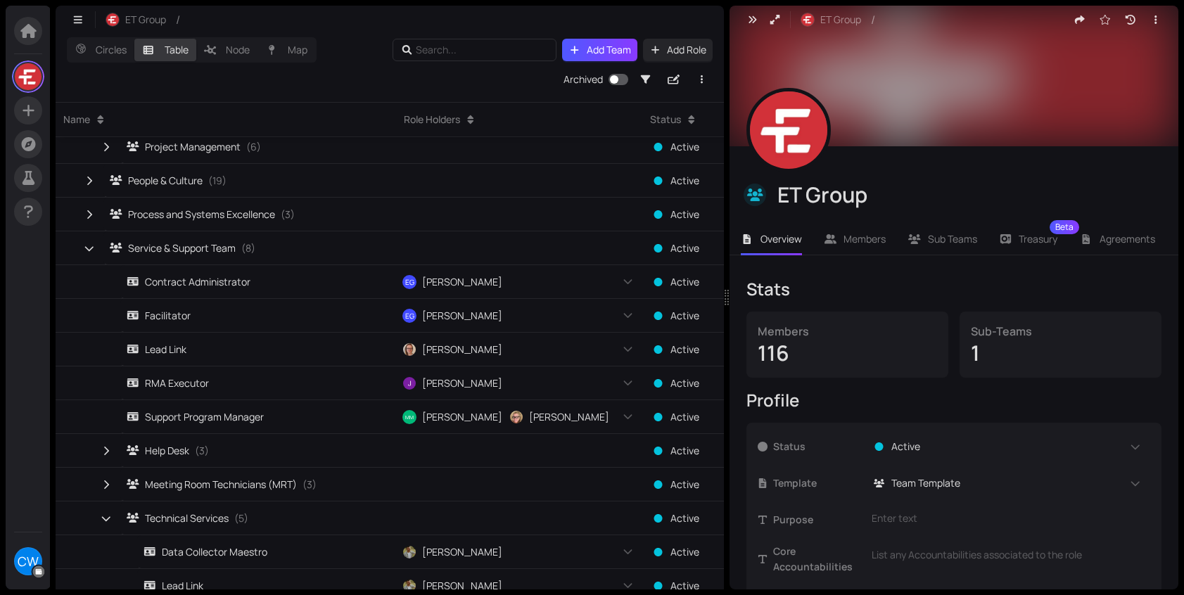
scroll to position [692, 0]
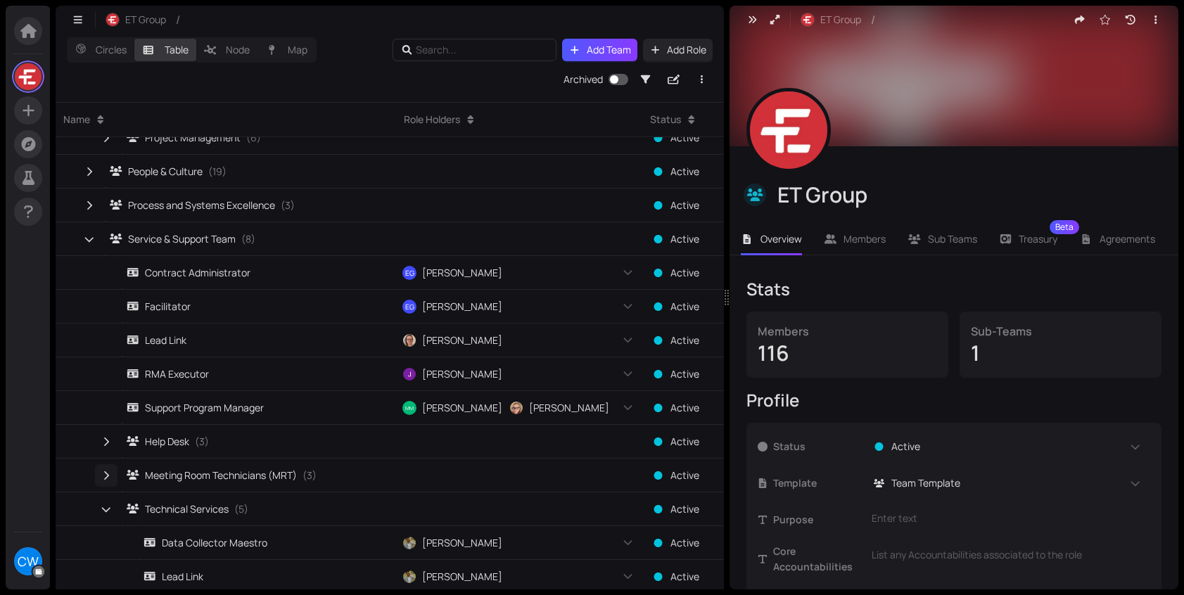
click at [105, 474] on icon "button" at bounding box center [106, 476] width 13 height 10
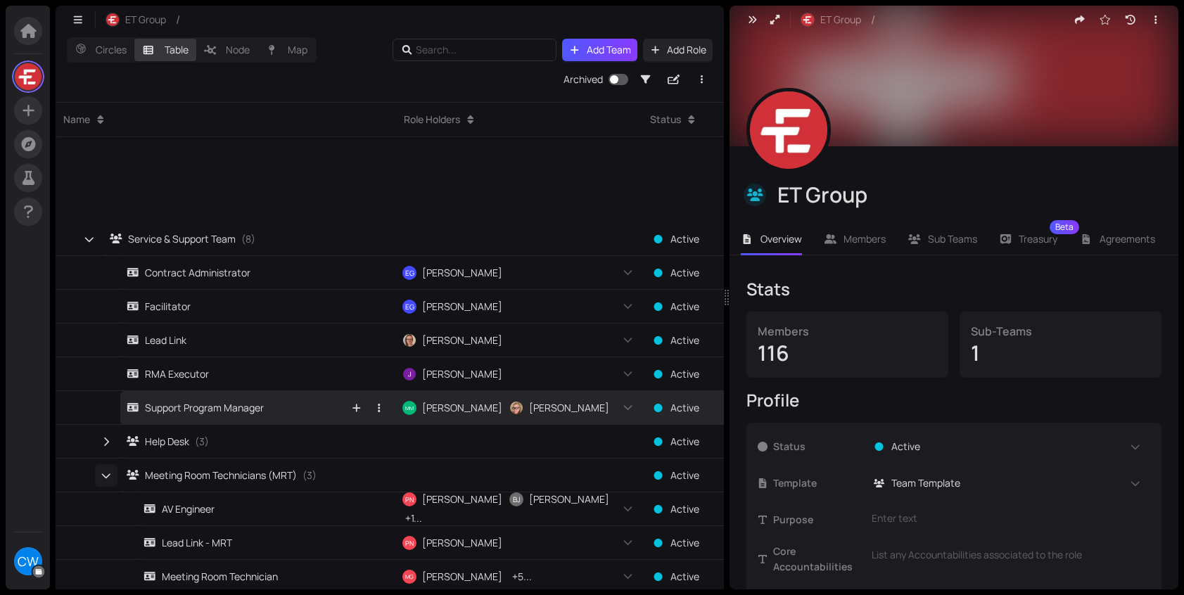
scroll to position [852, 0]
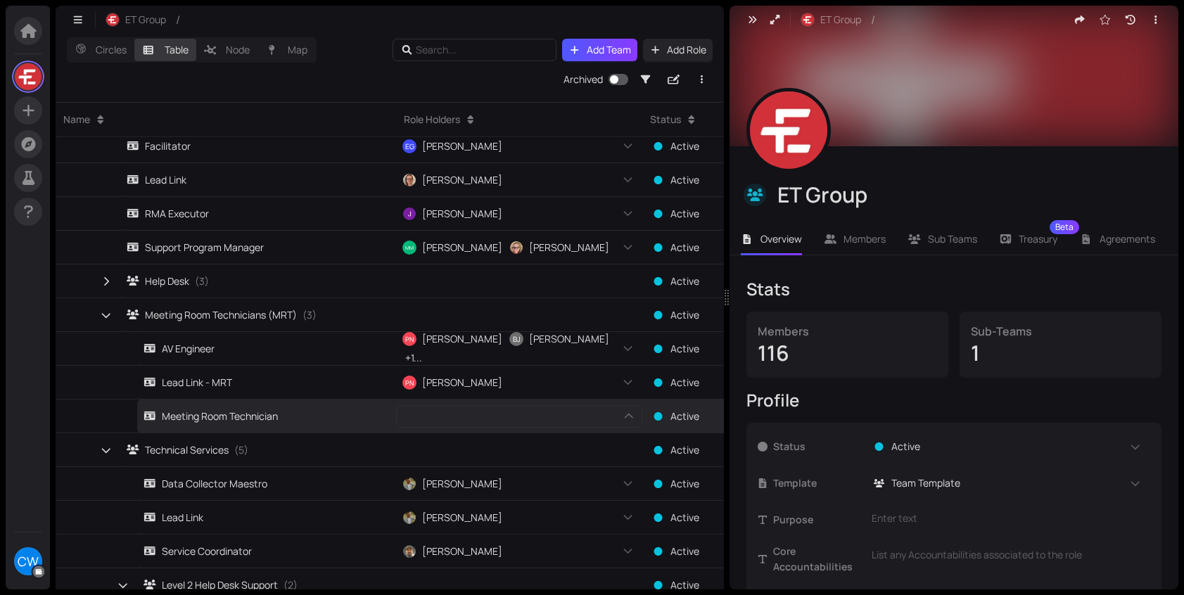
drag, startPoint x: 603, startPoint y: 411, endPoint x: 621, endPoint y: 421, distance: 20.8
